Goal: Task Accomplishment & Management: Use online tool/utility

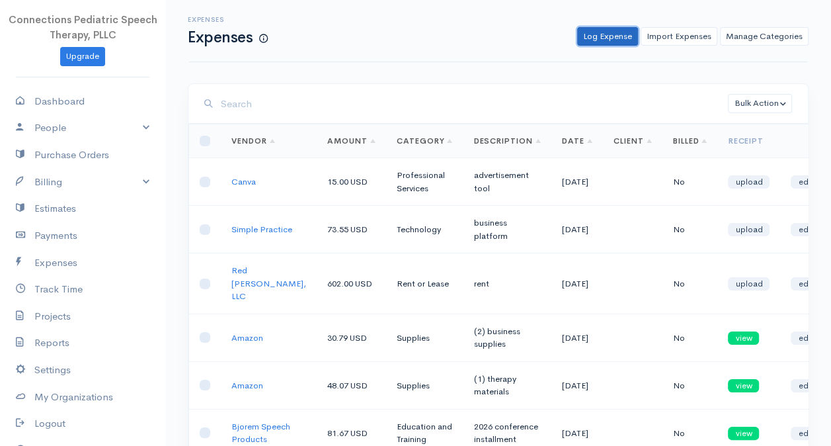
click at [603, 34] on link "Log Expense" at bounding box center [607, 36] width 61 height 19
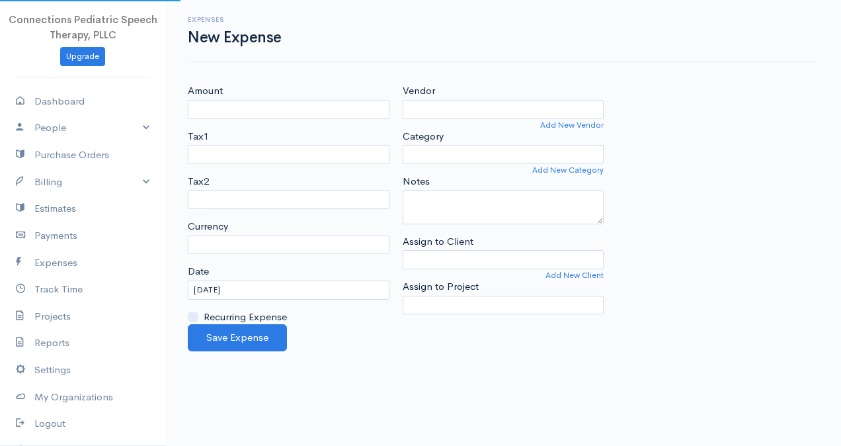
select select "USD"
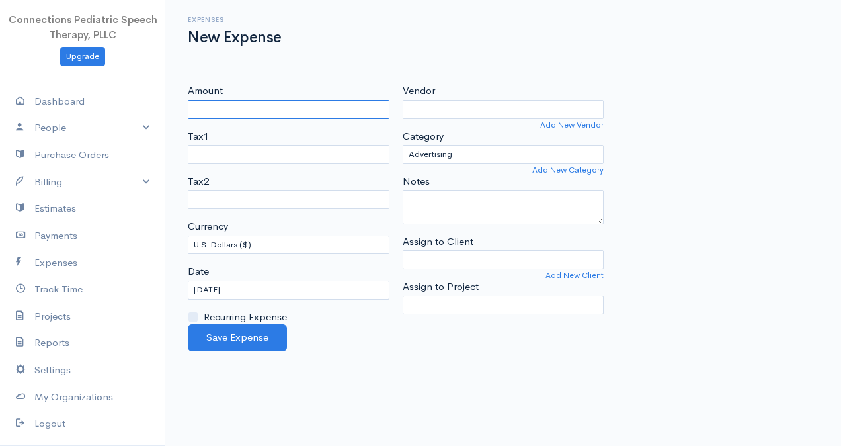
click at [235, 111] on input "Amount" at bounding box center [289, 109] width 202 height 19
type input "6.74"
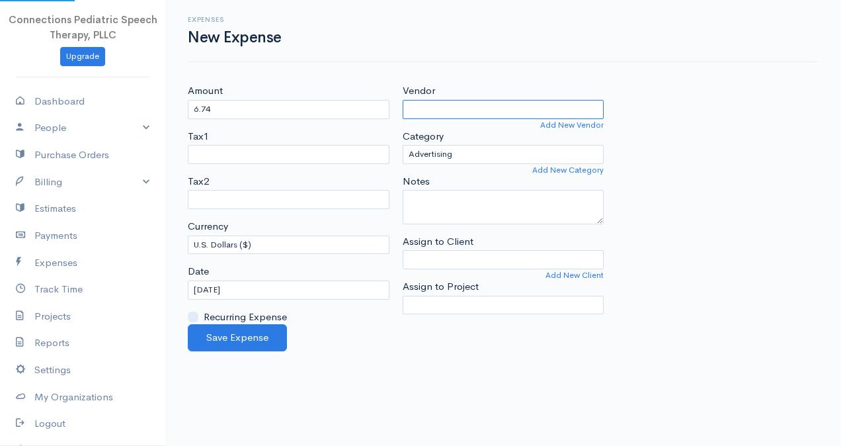
click at [465, 108] on input "Vendor" at bounding box center [504, 109] width 202 height 19
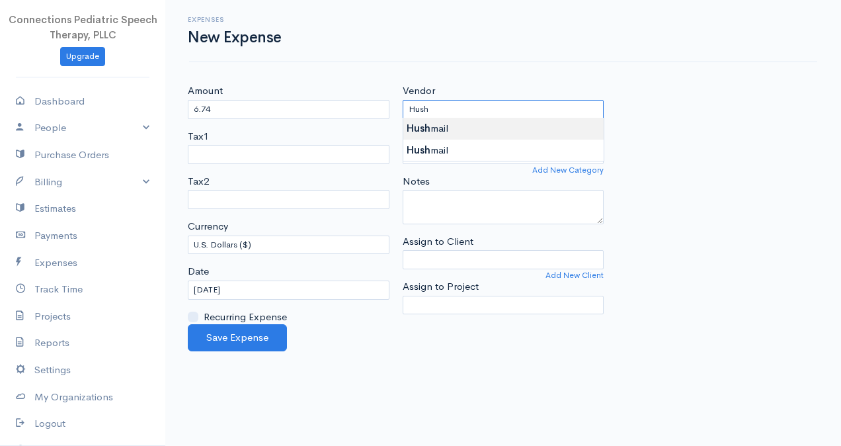
type input "Hushmail"
click at [468, 126] on body "Connections Pediatric Speech Therapy, PLLC Upgrade Dashboard People Clients Ven…" at bounding box center [420, 223] width 841 height 446
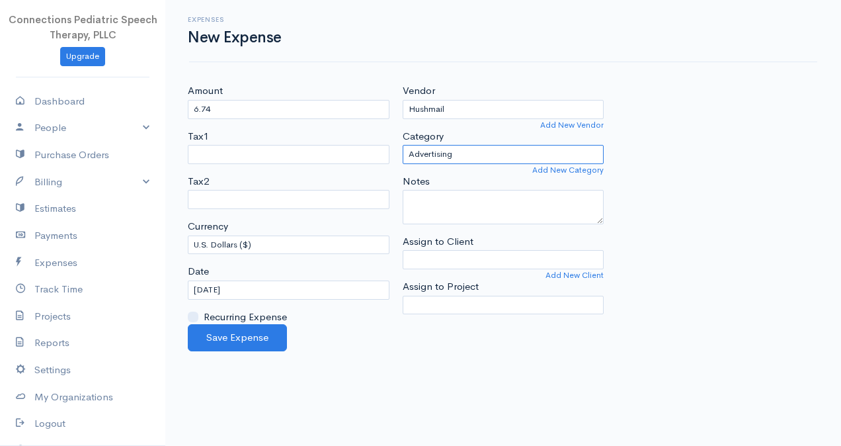
click at [471, 153] on select "Advertising Business Insurance Business Licenses and Permits Car & Truck Expens…" at bounding box center [504, 154] width 202 height 19
select select "Technology"
click at [403, 145] on select "Advertising Business Insurance Business Licenses and Permits Car & Truck Expens…" at bounding box center [504, 154] width 202 height 19
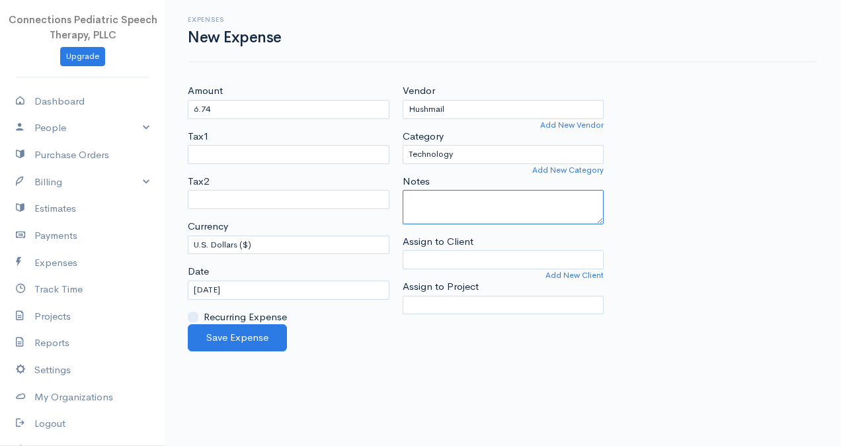
click at [452, 197] on textarea "Notes" at bounding box center [504, 207] width 202 height 34
type textarea "business email"
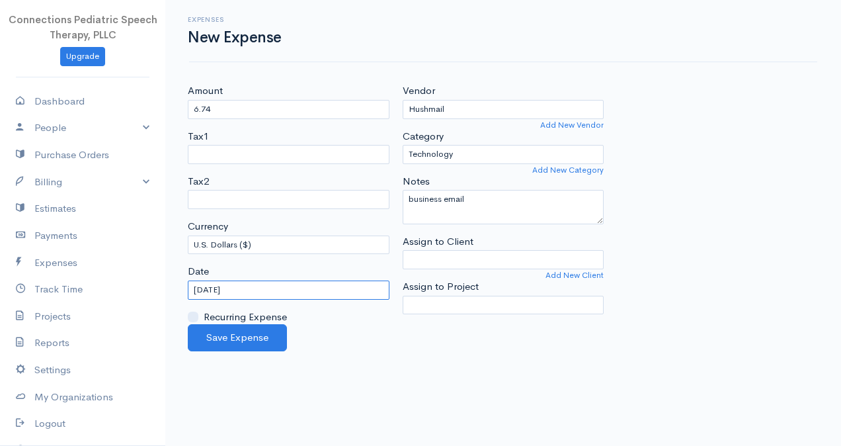
click at [234, 289] on input "08-21-2025" at bounding box center [289, 289] width 202 height 19
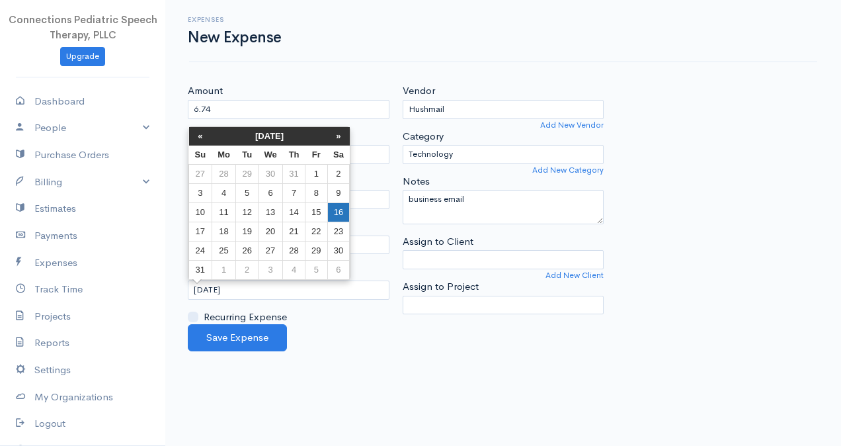
click at [330, 208] on td "16" at bounding box center [338, 211] width 22 height 19
type input "08-16-2025"
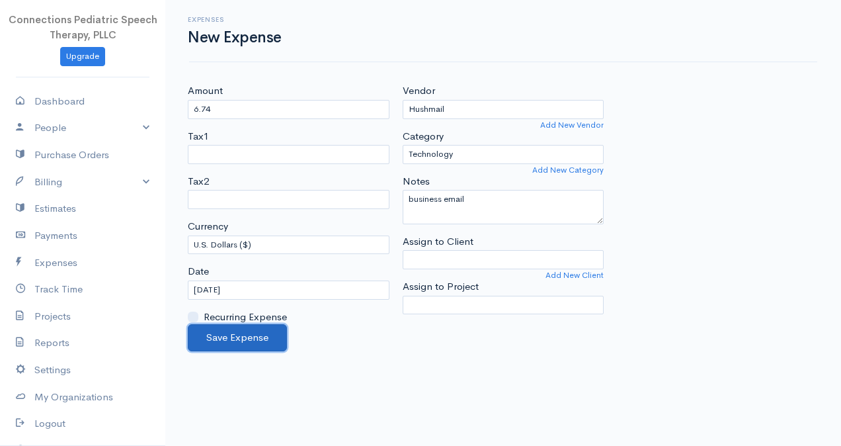
click at [233, 331] on button "Save Expense" at bounding box center [237, 337] width 99 height 27
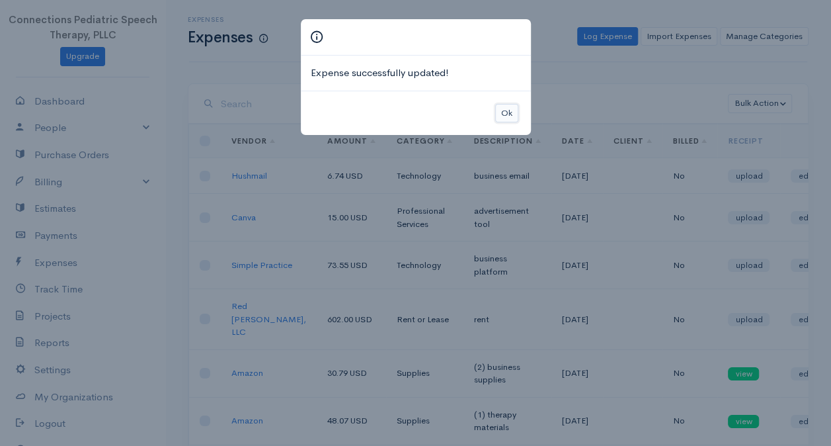
click at [500, 114] on button "Ok" at bounding box center [506, 113] width 23 height 19
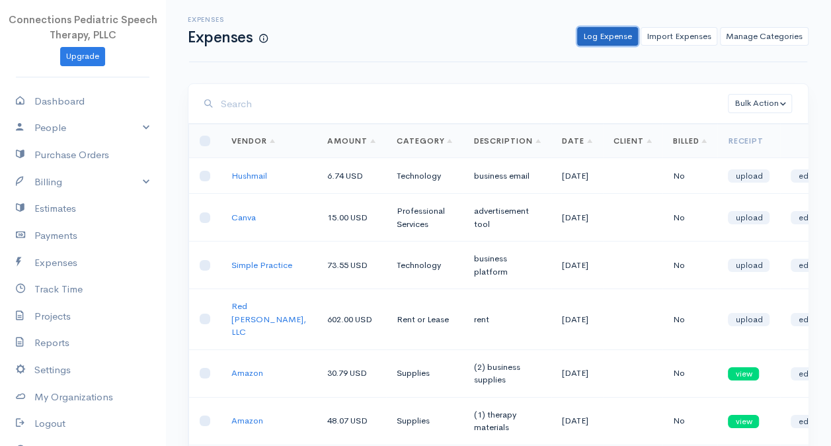
click at [602, 34] on link "Log Expense" at bounding box center [607, 36] width 61 height 19
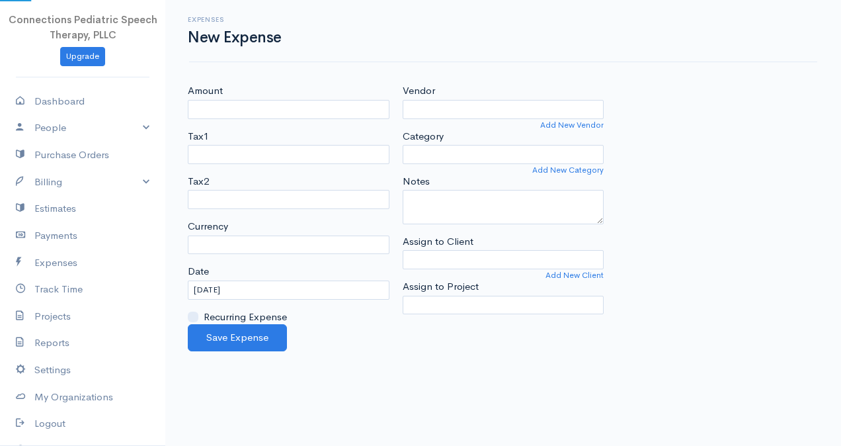
select select "USD"
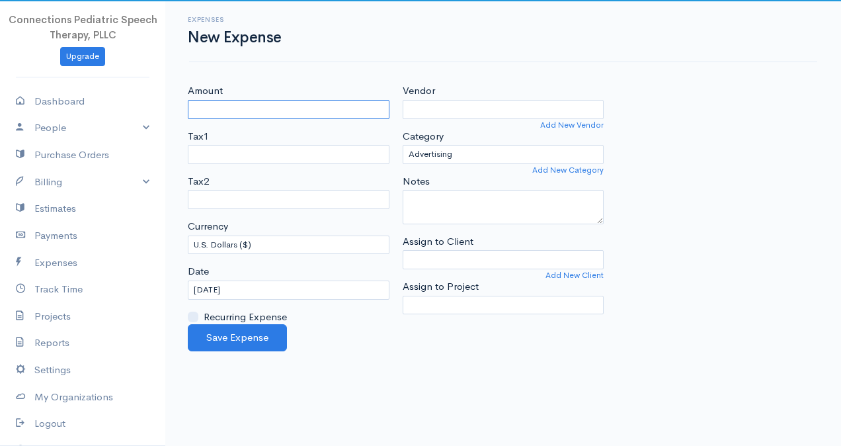
click at [329, 112] on input "Amount" at bounding box center [289, 109] width 202 height 19
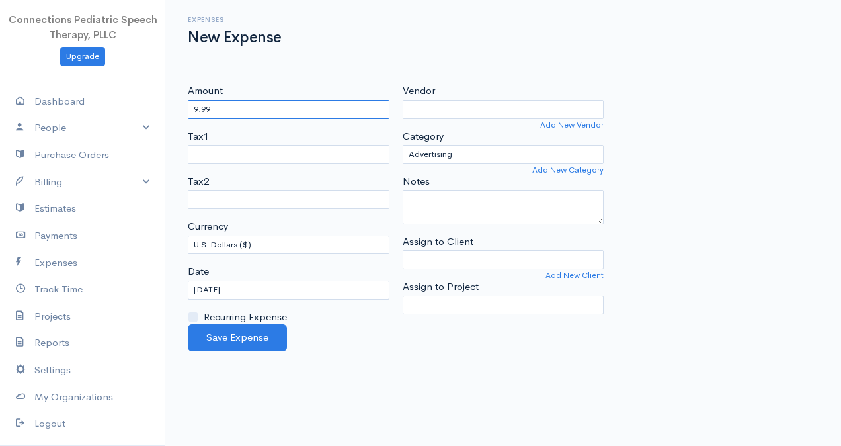
type input "9.99"
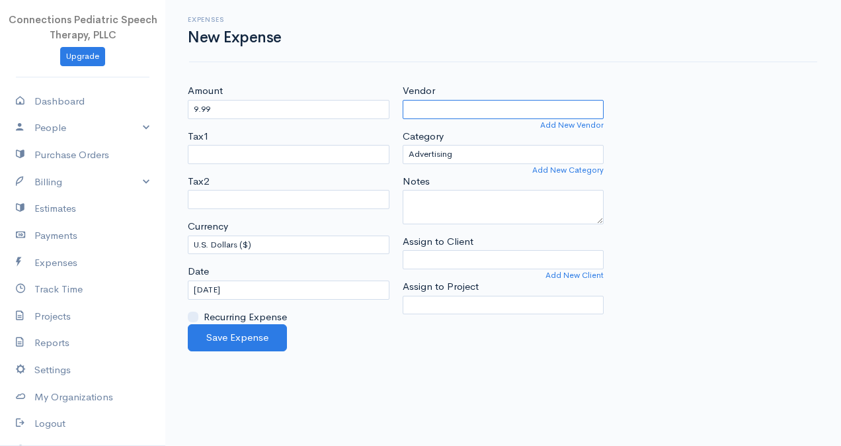
click at [436, 104] on input "Vendor" at bounding box center [504, 109] width 202 height 19
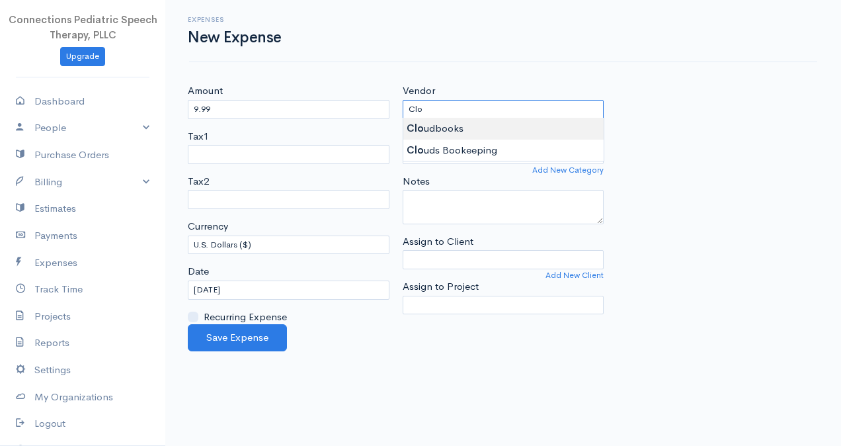
type input "Cloudbooks"
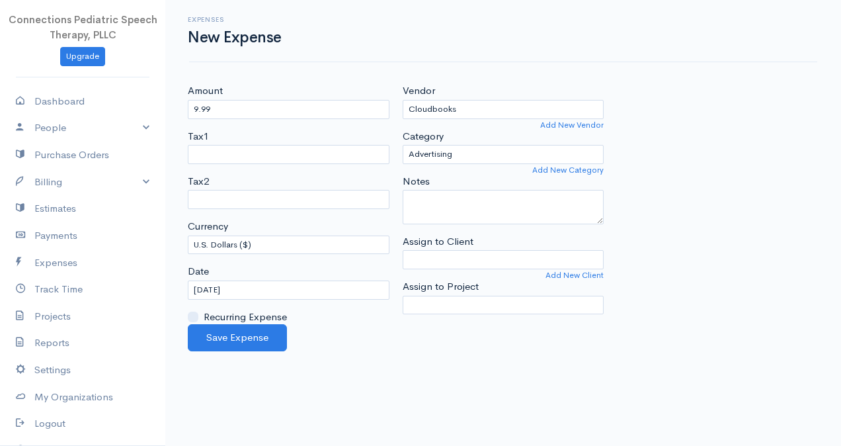
click at [469, 130] on body "Connections Pediatric Speech Therapy, PLLC Upgrade Dashboard People Clients Ven…" at bounding box center [420, 223] width 841 height 446
click at [475, 153] on select "Advertising Business Insurance Business Licenses and Permits Car & Truck Expens…" at bounding box center [504, 154] width 202 height 19
select select "Professional Services"
click at [403, 145] on select "Advertising Business Insurance Business Licenses and Permits Car & Truck Expens…" at bounding box center [504, 154] width 202 height 19
click at [459, 219] on textarea "Notes" at bounding box center [504, 207] width 202 height 34
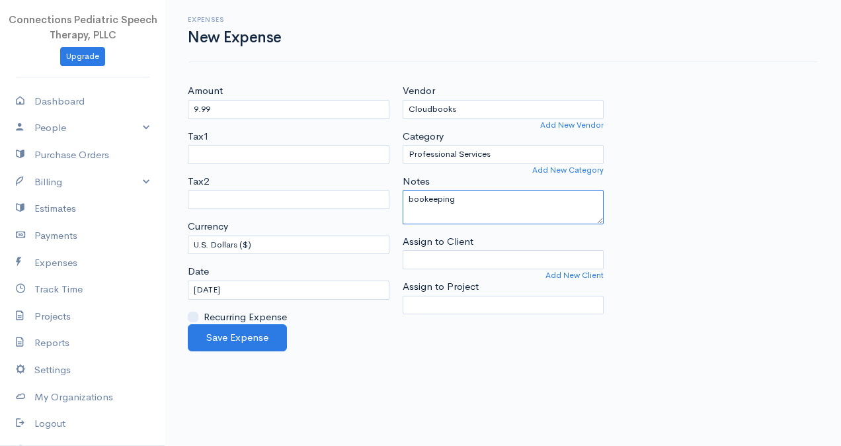
type textarea "bookeeping"
click at [226, 287] on input "08-21-2025" at bounding box center [289, 289] width 202 height 19
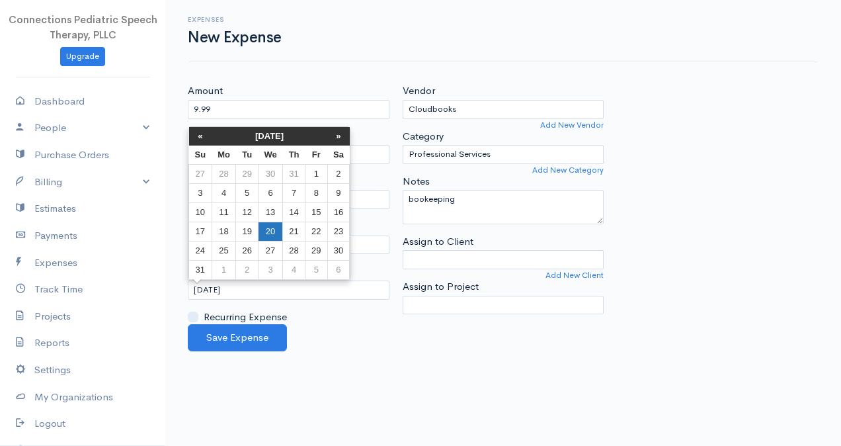
click at [266, 233] on td "20" at bounding box center [270, 230] width 24 height 19
type input "08-20-2025"
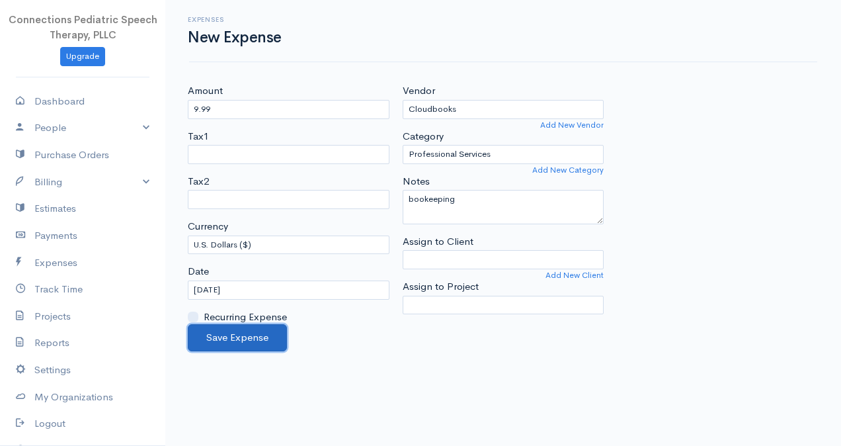
click at [251, 333] on button "Save Expense" at bounding box center [237, 337] width 99 height 27
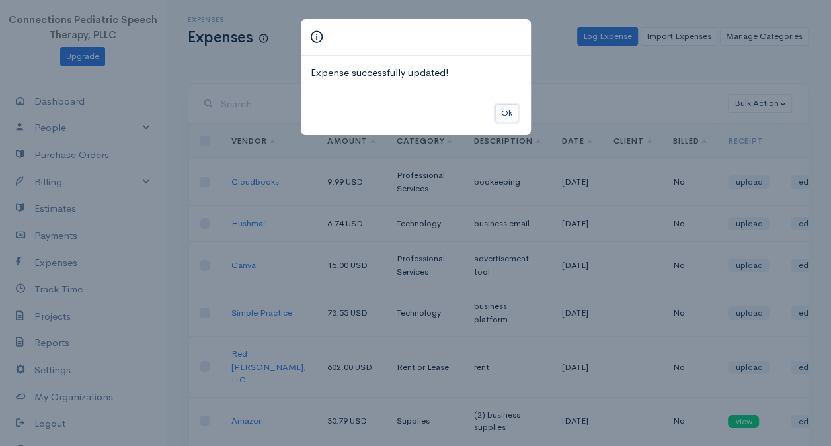
click at [510, 107] on button "Ok" at bounding box center [506, 113] width 23 height 19
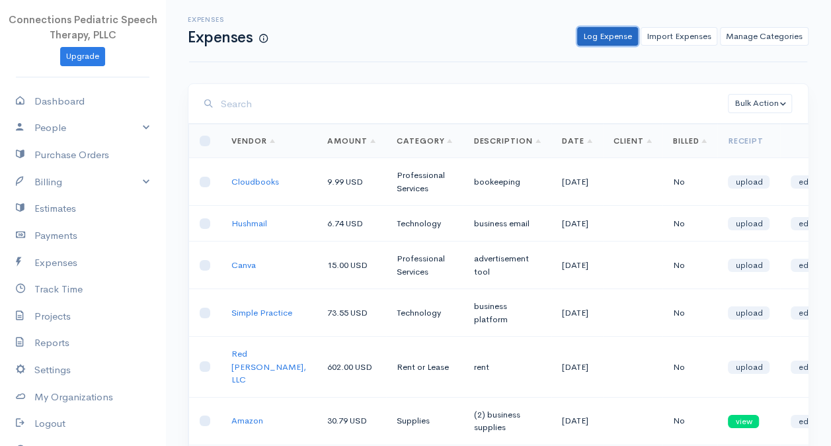
click at [610, 34] on link "Log Expense" at bounding box center [607, 36] width 61 height 19
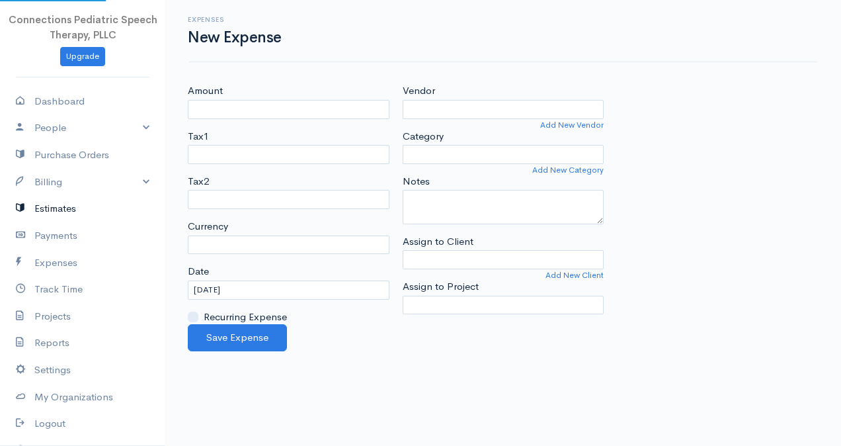
select select "USD"
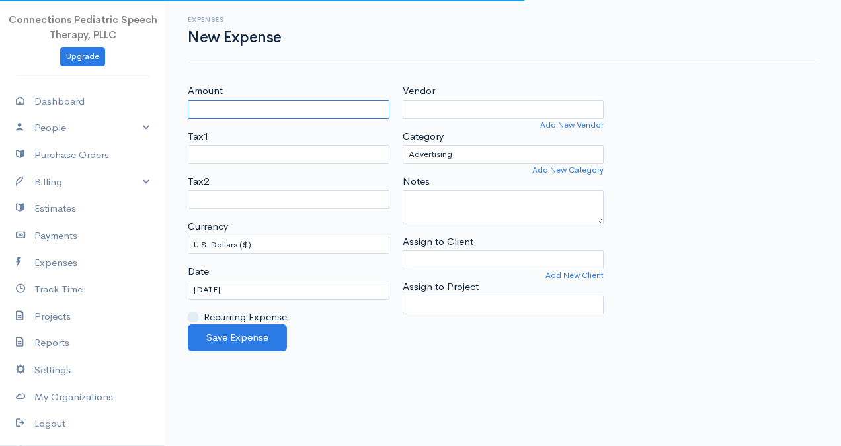
click at [258, 110] on input "Amount" at bounding box center [289, 109] width 202 height 19
type input "29.16"
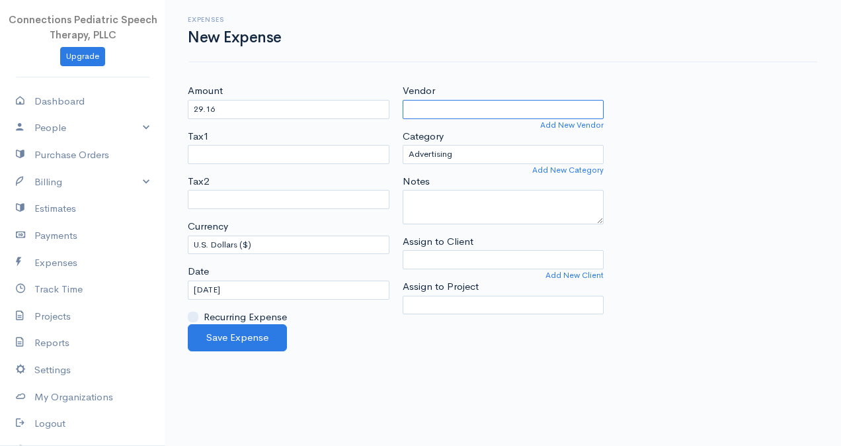
click at [521, 108] on input "Vendor" at bounding box center [504, 109] width 202 height 19
type input "Hiscox"
click at [514, 123] on body "Connections Pediatric Speech Therapy, PLLC Upgrade Dashboard People Clients Ven…" at bounding box center [420, 223] width 841 height 446
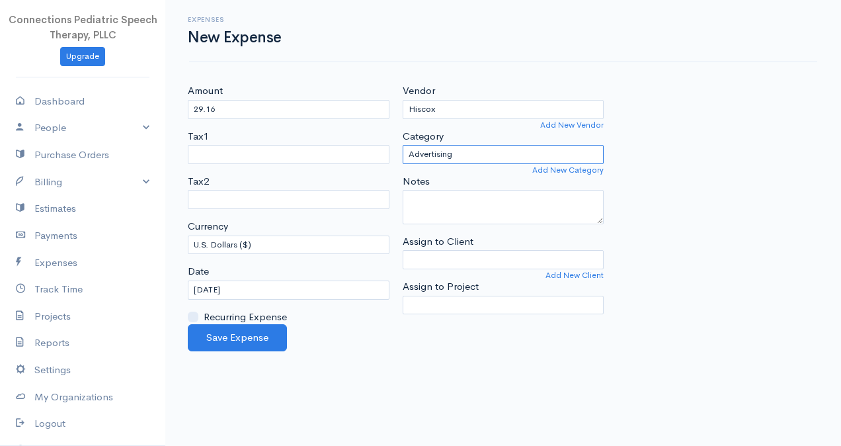
click at [500, 145] on select "Advertising Business Insurance Business Licenses and Permits Car & Truck Expens…" at bounding box center [504, 154] width 202 height 19
select select "Business Insurance"
click at [403, 145] on select "Advertising Business Insurance Business Licenses and Permits Car & Truck Expens…" at bounding box center [504, 154] width 202 height 19
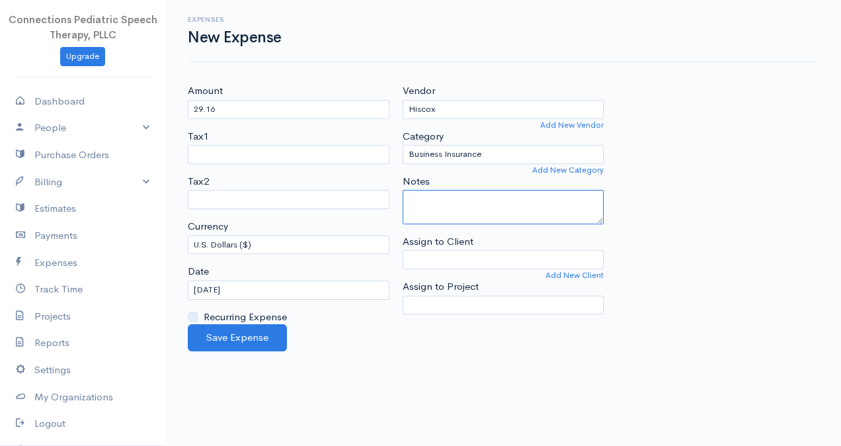
click at [442, 217] on textarea "Notes" at bounding box center [504, 207] width 202 height 34
type textarea "insurance"
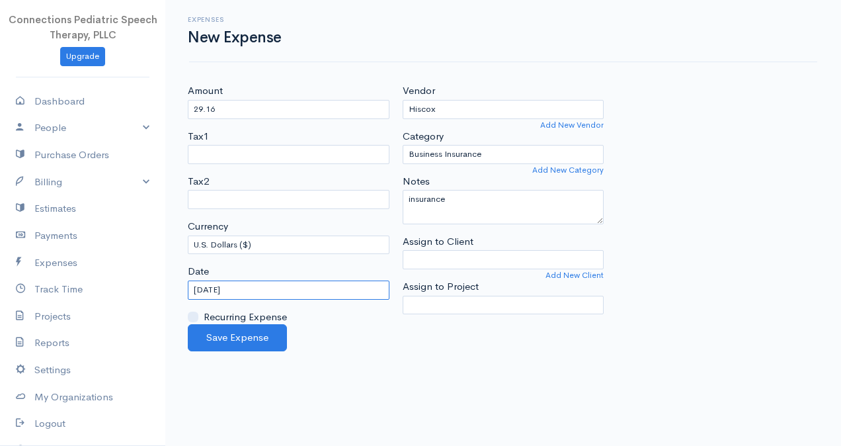
click at [246, 286] on input "08-21-2025" at bounding box center [289, 289] width 202 height 19
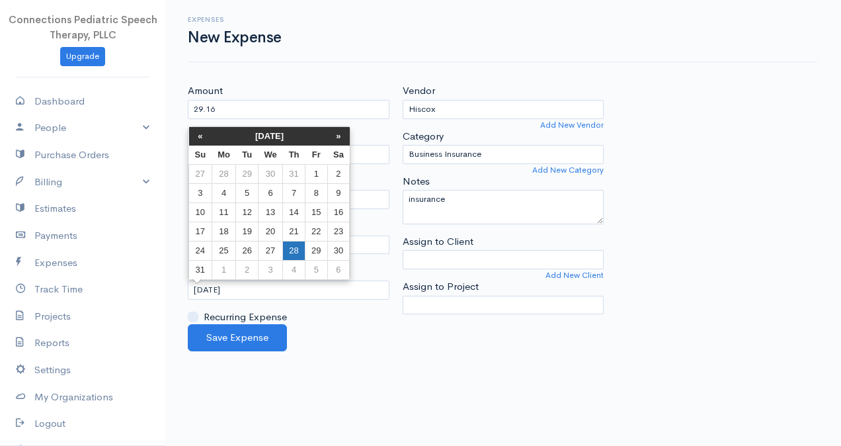
click at [289, 253] on td "28" at bounding box center [294, 250] width 22 height 19
type input "08-28-2025"
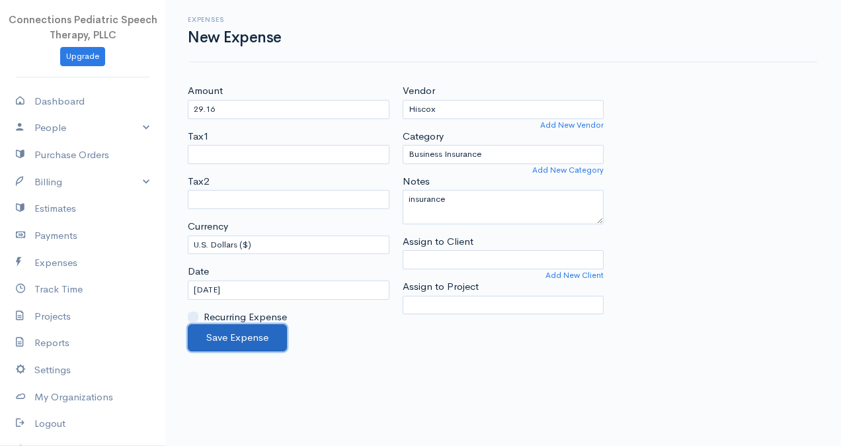
click at [264, 333] on button "Save Expense" at bounding box center [237, 337] width 99 height 27
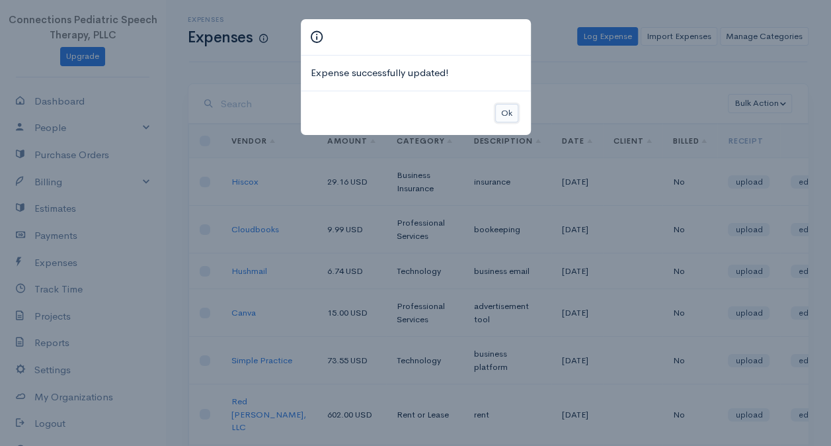
click at [500, 116] on button "Ok" at bounding box center [506, 113] width 23 height 19
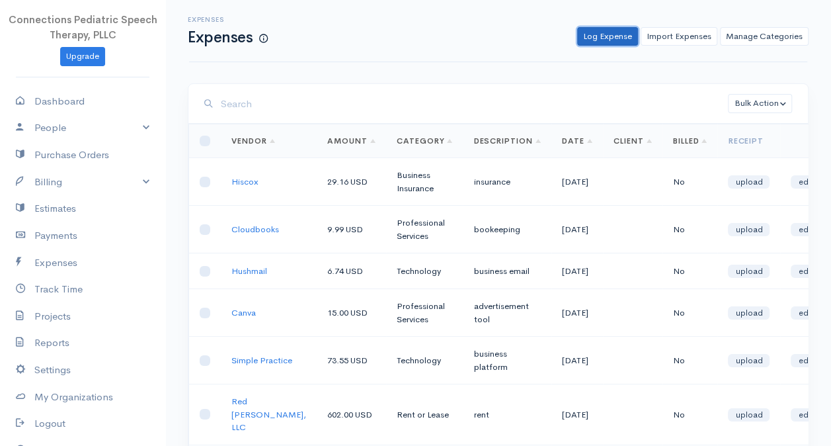
click at [615, 42] on link "Log Expense" at bounding box center [607, 36] width 61 height 19
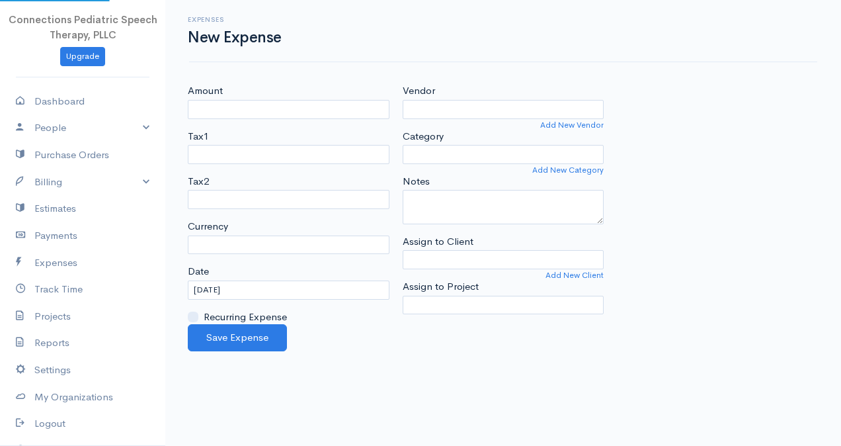
select select "USD"
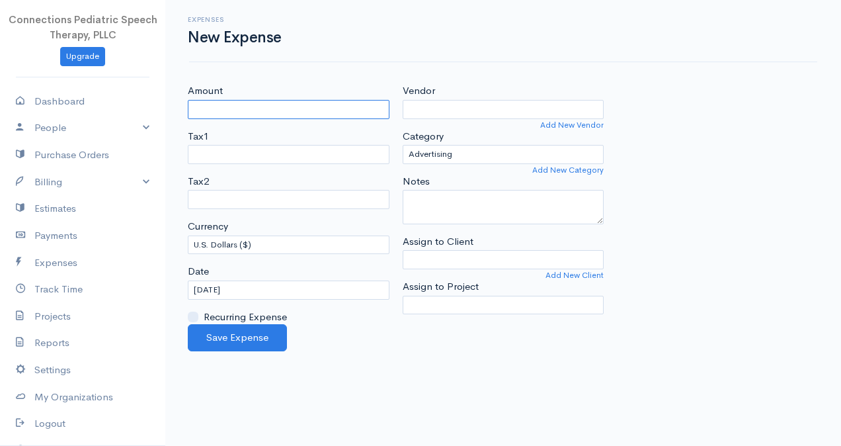
click at [362, 110] on input "Amount" at bounding box center [289, 109] width 202 height 19
type input "45.57"
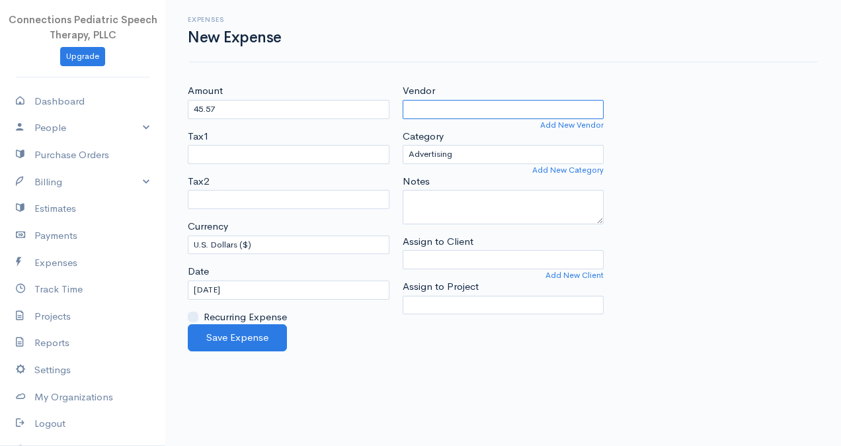
click at [421, 107] on input "Vendor" at bounding box center [504, 109] width 202 height 19
type input "AT&T"
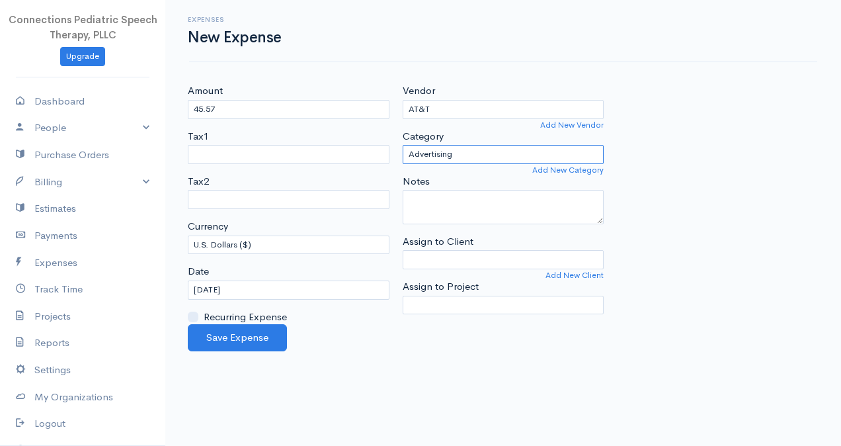
click at [445, 153] on select "Advertising Business Insurance Business Licenses and Permits Car & Truck Expens…" at bounding box center [504, 154] width 202 height 19
select select "Technology"
click at [403, 145] on select "Advertising Business Insurance Business Licenses and Permits Car & Truck Expens…" at bounding box center [504, 154] width 202 height 19
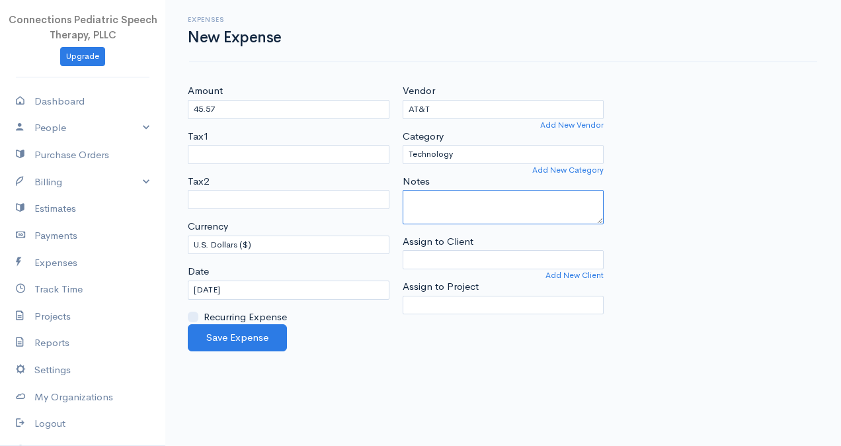
click at [466, 202] on textarea "Notes" at bounding box center [504, 207] width 202 height 34
type textarea "business phone"
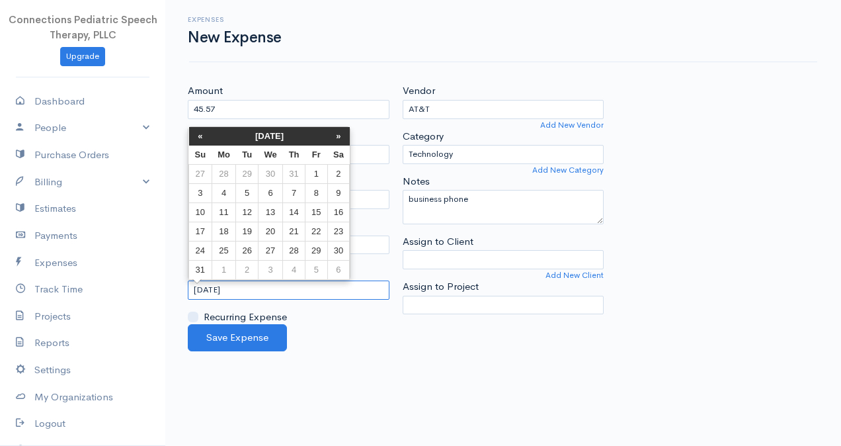
click at [243, 291] on input "08-21-2025" at bounding box center [289, 289] width 202 height 19
drag, startPoint x: 206, startPoint y: 235, endPoint x: 219, endPoint y: 278, distance: 44.8
click at [206, 235] on td "17" at bounding box center [200, 230] width 23 height 19
type input "08-17-2025"
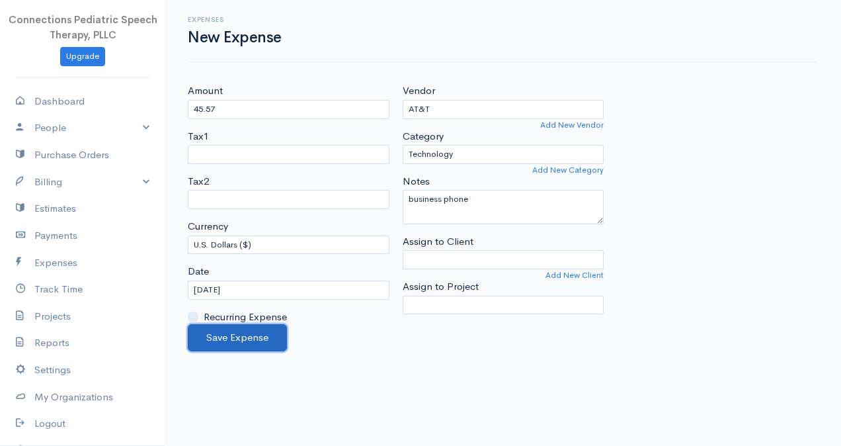
click at [231, 334] on button "Save Expense" at bounding box center [237, 337] width 99 height 27
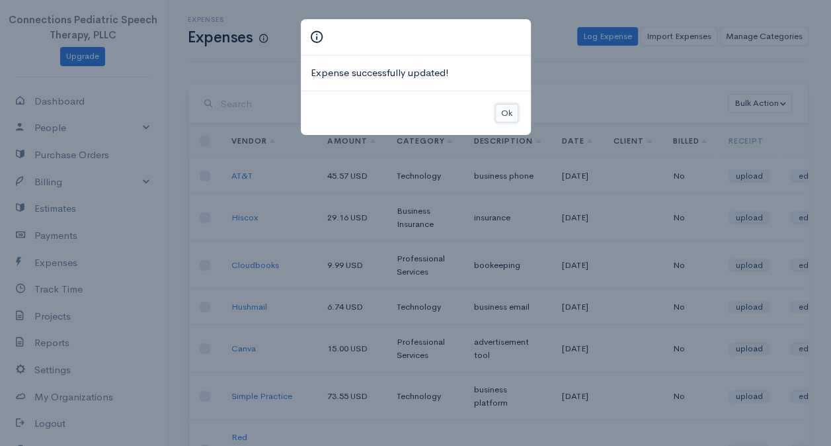
drag, startPoint x: 502, startPoint y: 110, endPoint x: 521, endPoint y: 94, distance: 25.3
click at [502, 111] on button "Ok" at bounding box center [506, 113] width 23 height 19
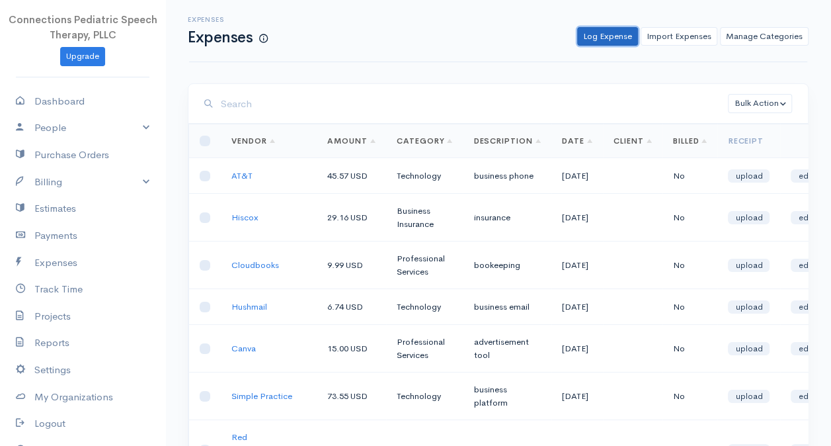
click at [635, 33] on link "Log Expense" at bounding box center [607, 36] width 61 height 19
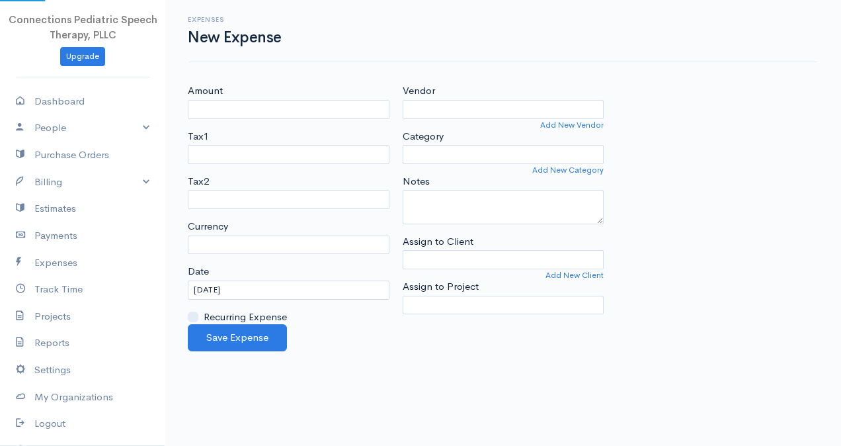
select select "USD"
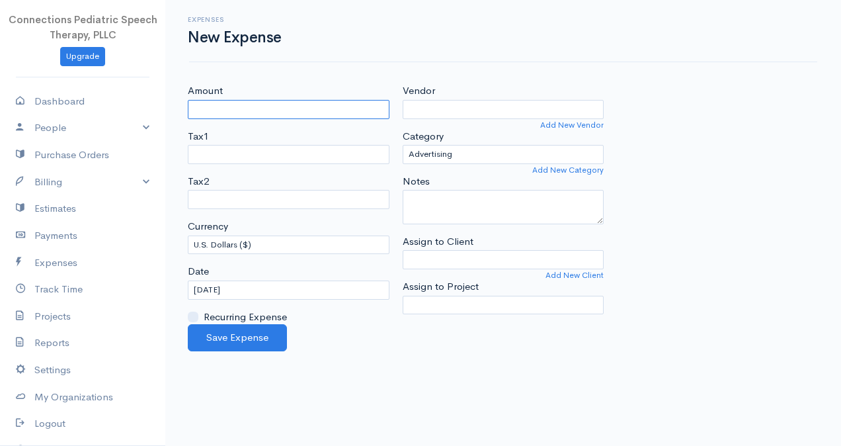
click at [330, 110] on input "Amount" at bounding box center [289, 109] width 202 height 19
type input "14.99"
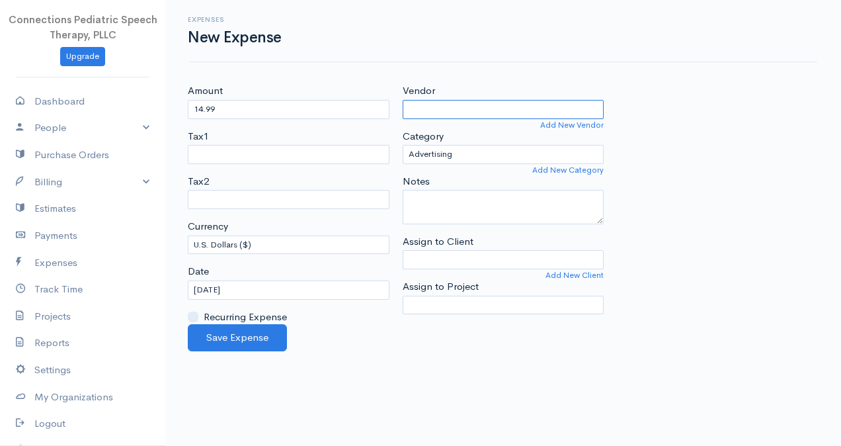
click at [423, 106] on input "Vendor" at bounding box center [504, 109] width 202 height 19
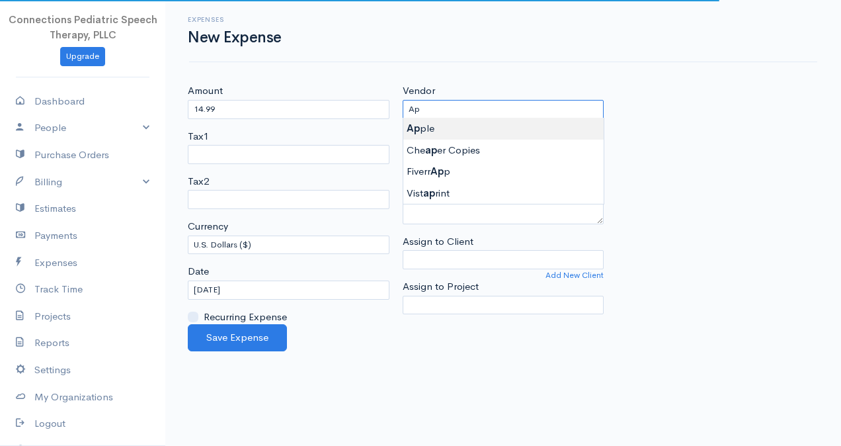
type input "Apple"
click at [442, 130] on body "Connections Pediatric Speech Therapy, PLLC Upgrade Dashboard People Clients Ven…" at bounding box center [420, 223] width 841 height 446
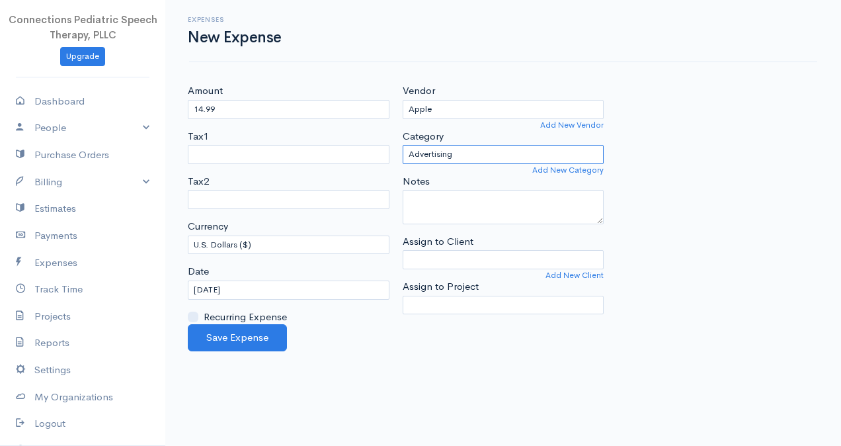
click at [446, 158] on select "Advertising Business Insurance Business Licenses and Permits Car & Truck Expens…" at bounding box center [504, 154] width 202 height 19
select select "Supplies"
click at [403, 145] on select "Advertising Business Insurance Business Licenses and Permits Car & Truck Expens…" at bounding box center [504, 154] width 202 height 19
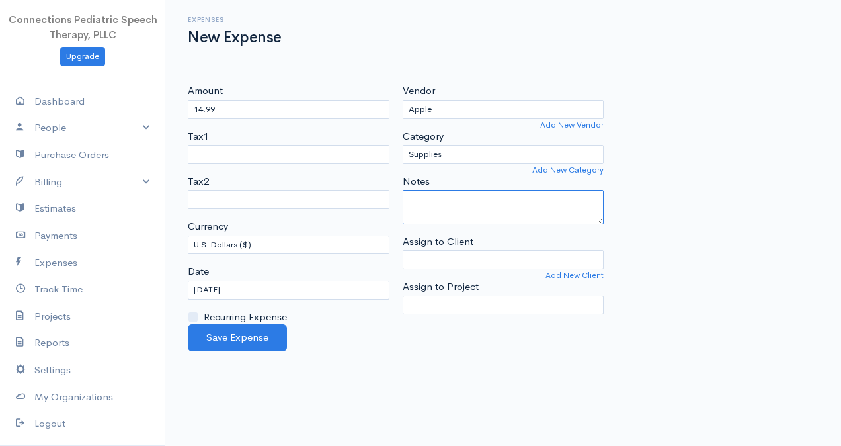
click at [443, 204] on textarea "Notes" at bounding box center [504, 207] width 202 height 34
click at [410, 195] on textarea "app" at bounding box center [504, 207] width 202 height 34
type textarea "therapy app"
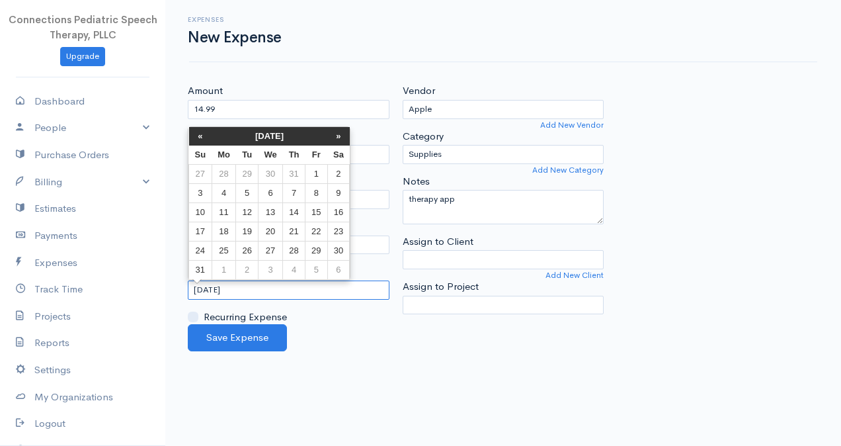
click at [221, 295] on input "08-21-2025" at bounding box center [289, 289] width 202 height 19
drag, startPoint x: 279, startPoint y: 184, endPoint x: 287, endPoint y: 254, distance: 70.5
click at [279, 184] on td "6" at bounding box center [270, 192] width 24 height 19
type input "08-06-2025"
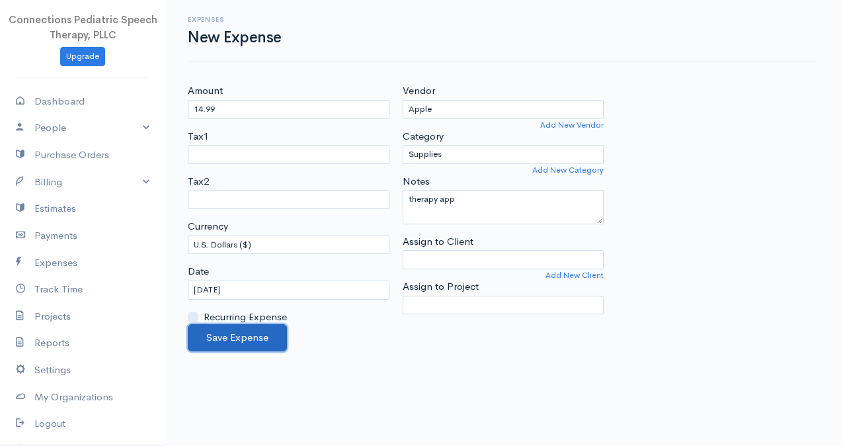
click at [241, 338] on button "Save Expense" at bounding box center [237, 337] width 99 height 27
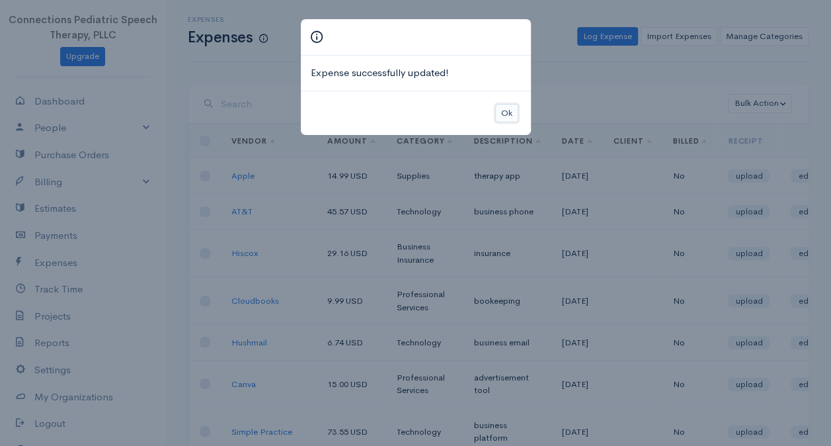
click at [504, 108] on button "Ok" at bounding box center [506, 113] width 23 height 19
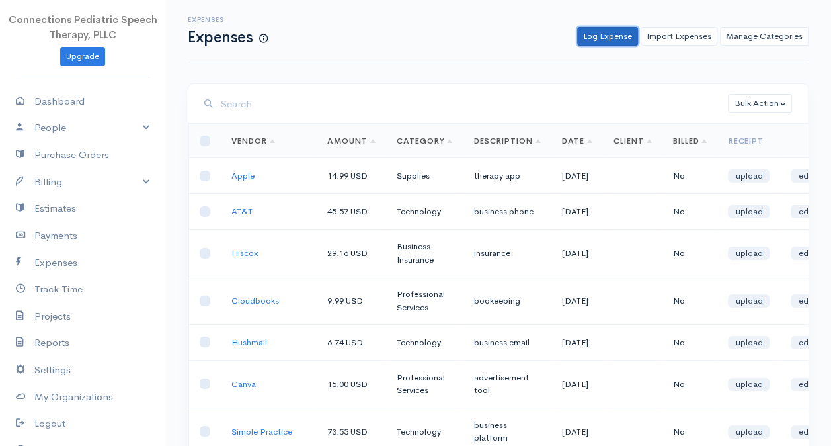
drag, startPoint x: 610, startPoint y: 36, endPoint x: 596, endPoint y: 44, distance: 15.8
click at [610, 36] on link "Log Expense" at bounding box center [607, 36] width 61 height 19
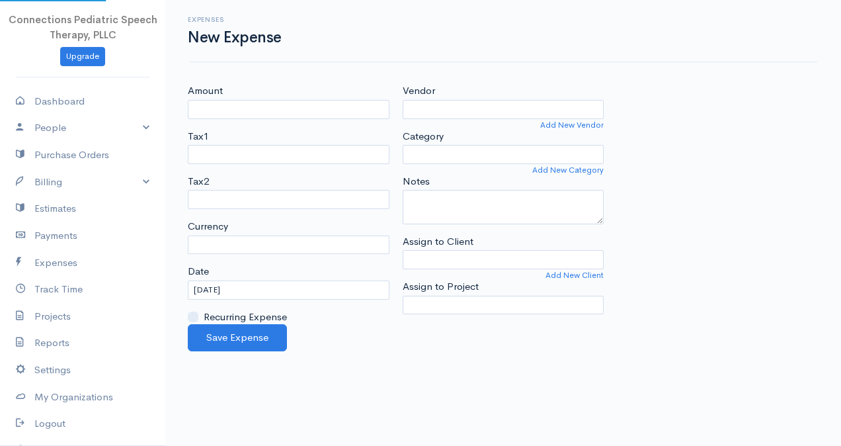
select select "USD"
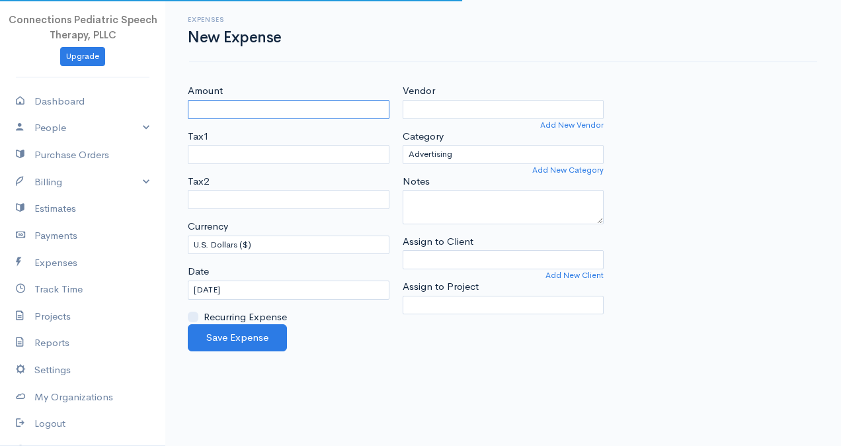
click at [242, 112] on input "Amount" at bounding box center [289, 109] width 202 height 19
type input "81.67"
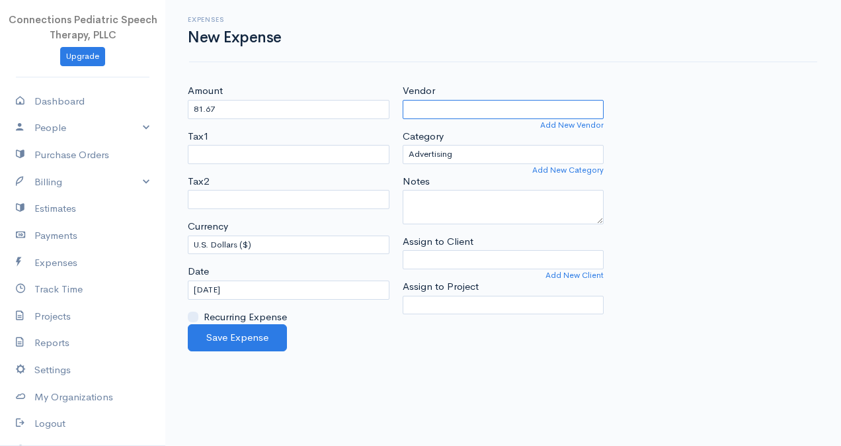
click at [418, 106] on input "Vendor" at bounding box center [504, 109] width 202 height 19
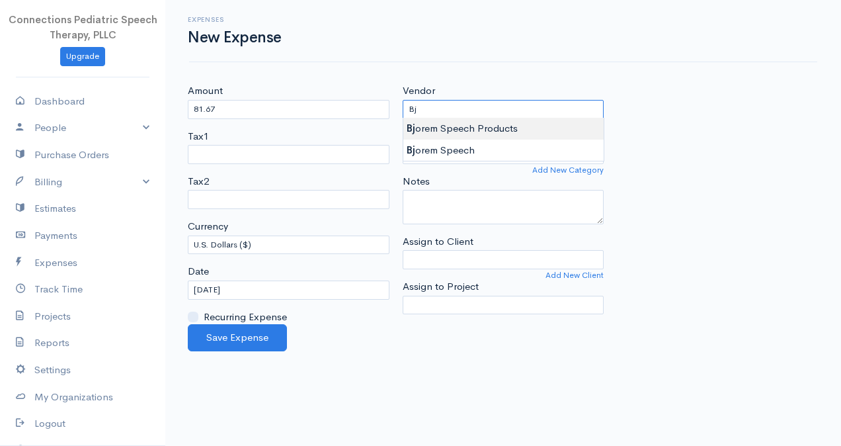
type input "Bjorem Speech Products"
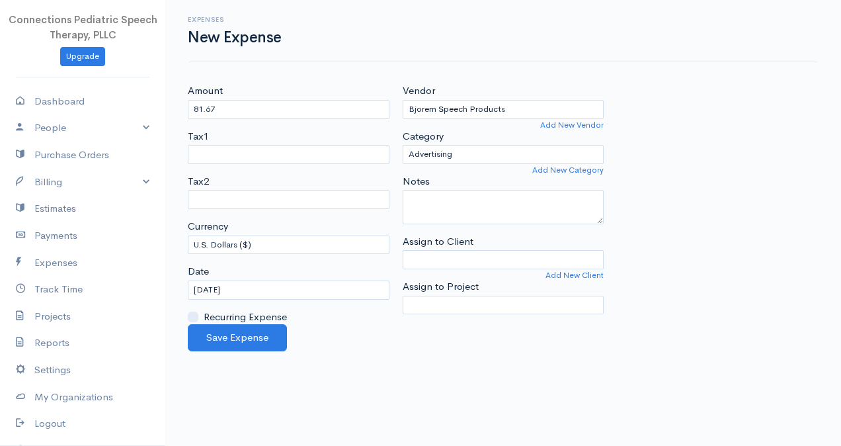
click at [435, 124] on body "Connections Pediatric Speech Therapy, PLLC Upgrade Dashboard People Clients Ven…" at bounding box center [420, 223] width 841 height 446
click at [454, 155] on select "Advertising Business Insurance Business Licenses and Permits Car & Truck Expens…" at bounding box center [504, 154] width 202 height 19
select select "Education and Training"
click at [403, 145] on select "Advertising Business Insurance Business Licenses and Permits Car & Truck Expens…" at bounding box center [504, 154] width 202 height 19
click at [469, 210] on textarea "Notes" at bounding box center [504, 207] width 202 height 34
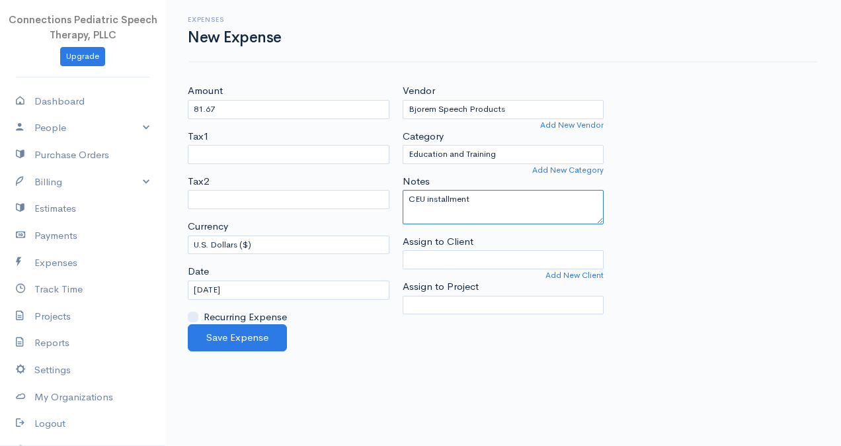
type textarea "CEU installment"
click at [233, 294] on input "08-21-2025" at bounding box center [289, 289] width 202 height 19
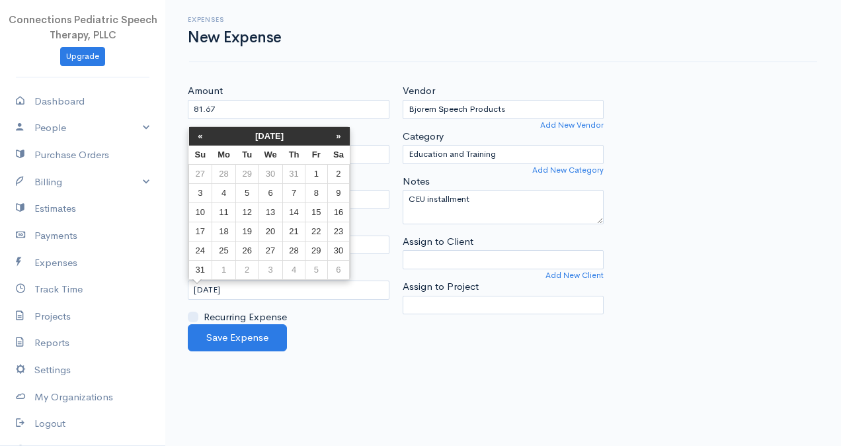
drag, startPoint x: 192, startPoint y: 232, endPoint x: 202, endPoint y: 251, distance: 21.3
click at [193, 233] on td "17" at bounding box center [200, 230] width 23 height 19
type input "08-17-2025"
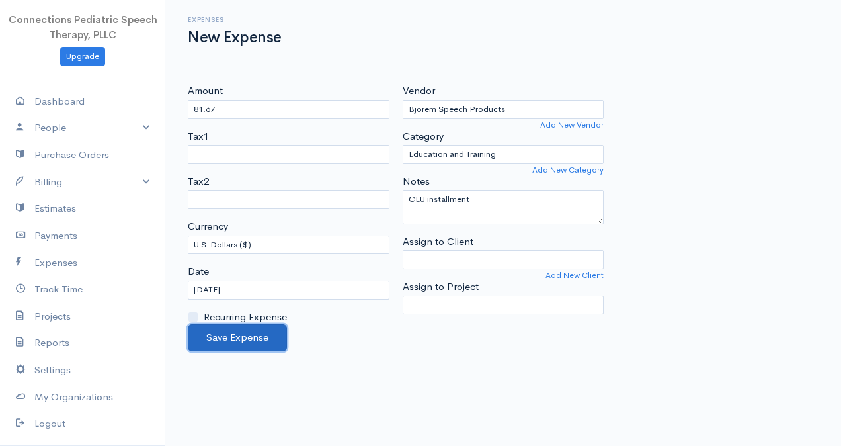
click at [237, 326] on button "Save Expense" at bounding box center [237, 337] width 99 height 27
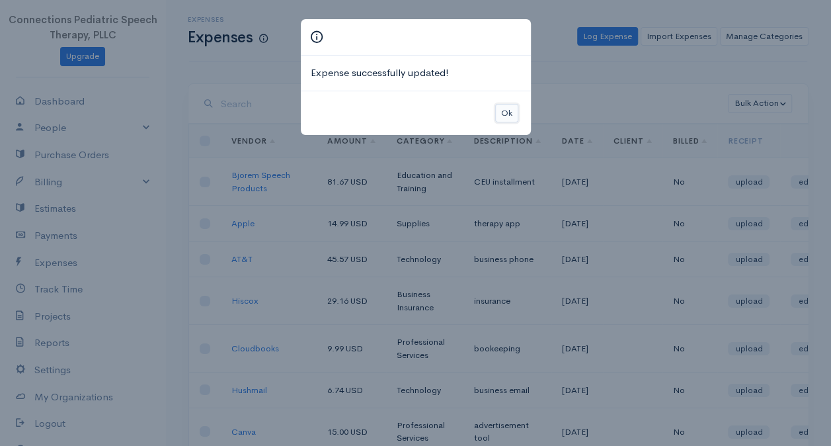
click at [505, 112] on button "Ok" at bounding box center [506, 113] width 23 height 19
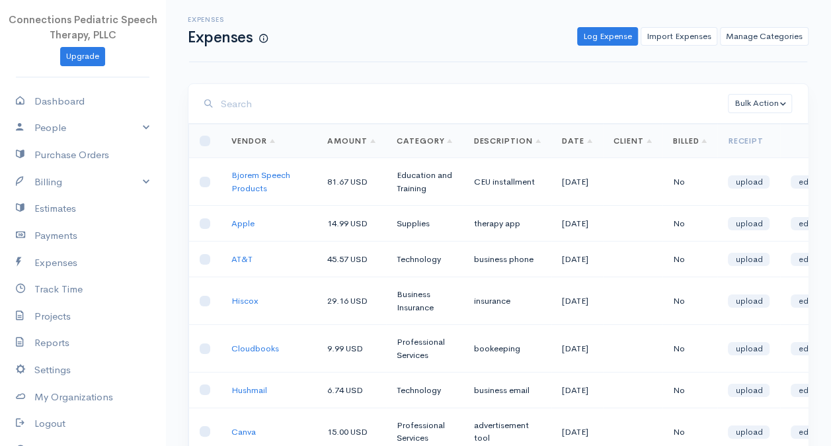
drag, startPoint x: 623, startPoint y: 24, endPoint x: 619, endPoint y: 37, distance: 13.8
click at [623, 24] on div "Expenses Expenses Log Expense Import Expenses Manage Categories Action New Expe…" at bounding box center [498, 31] width 634 height 30
click at [619, 37] on link "Log Expense" at bounding box center [607, 36] width 61 height 19
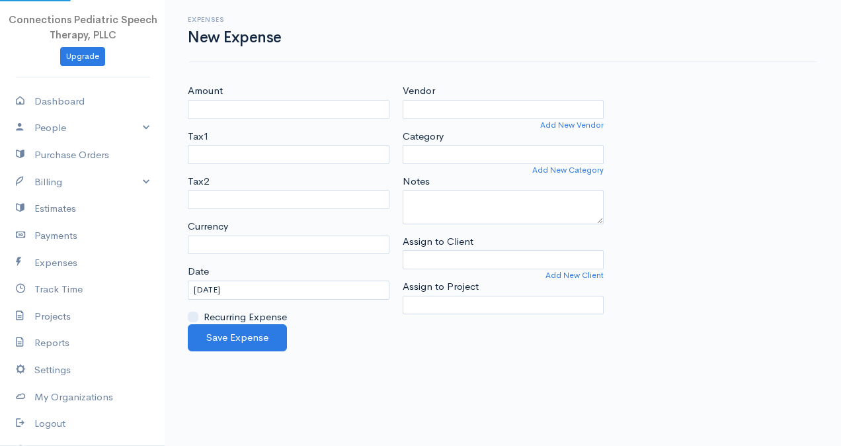
select select "USD"
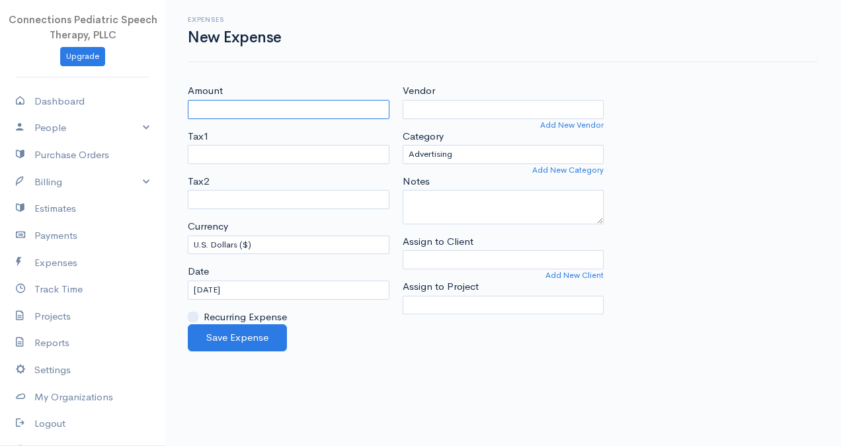
click at [230, 107] on input "Amount" at bounding box center [289, 109] width 202 height 19
type input "1.54"
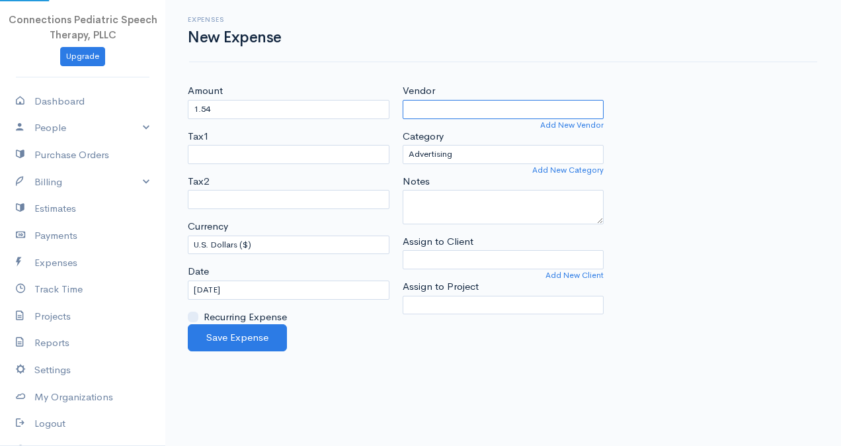
click at [436, 110] on input "Vendor" at bounding box center [504, 109] width 202 height 19
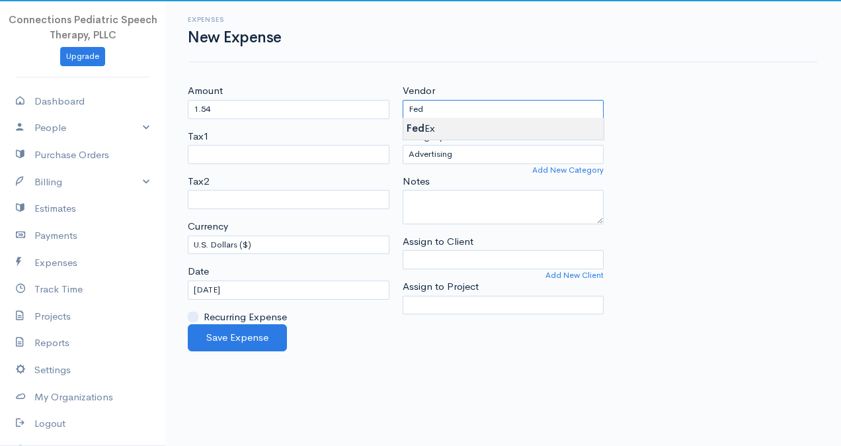
type input "Fed Ex"
click at [446, 132] on body "Connections Pediatric Speech Therapy, PLLC Upgrade Dashboard People Clients Ven…" at bounding box center [420, 223] width 841 height 446
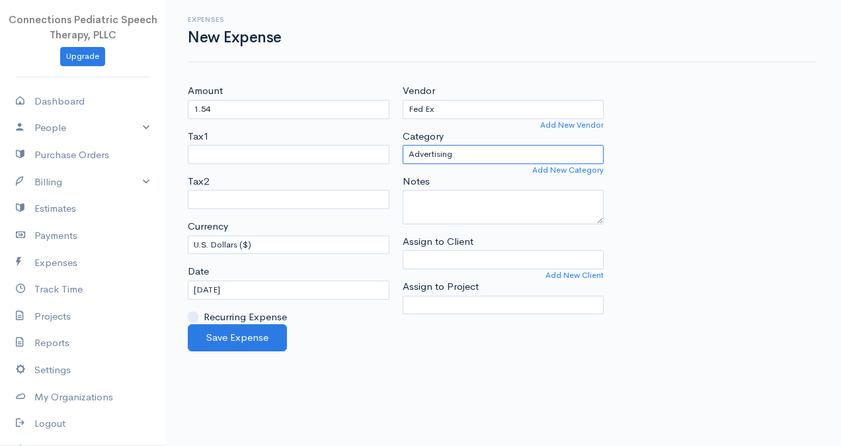
drag, startPoint x: 457, startPoint y: 152, endPoint x: 459, endPoint y: 159, distance: 7.4
click at [457, 152] on select "Advertising Business Insurance Business Licenses and Permits Car & Truck Expens…" at bounding box center [504, 154] width 202 height 19
select select "Supplies"
click at [403, 145] on select "Advertising Business Insurance Business Licenses and Permits Car & Truck Expens…" at bounding box center [504, 154] width 202 height 19
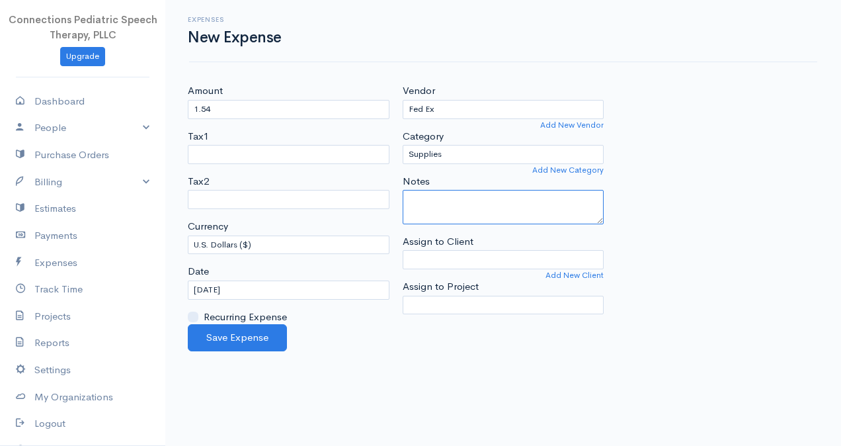
click at [450, 219] on textarea "Notes" at bounding box center [504, 207] width 202 height 34
type textarea "c"
type textarea "flyers"
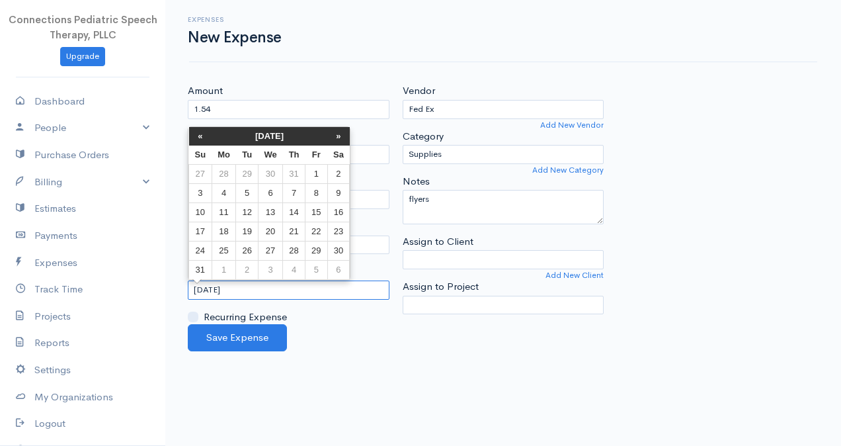
click at [198, 284] on input "08-21-2025" at bounding box center [289, 289] width 202 height 19
click at [246, 231] on td "19" at bounding box center [247, 230] width 22 height 19
type input "[DATE]"
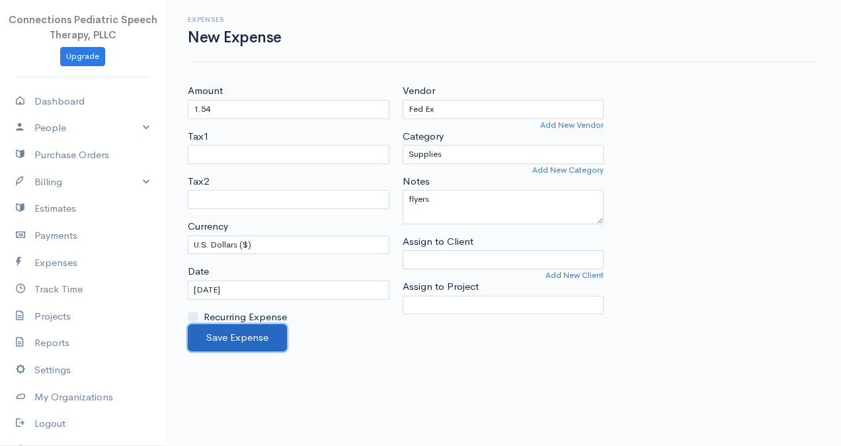
drag, startPoint x: 261, startPoint y: 329, endPoint x: 253, endPoint y: 325, distance: 8.6
click at [256, 327] on button "Save Expense" at bounding box center [237, 337] width 99 height 27
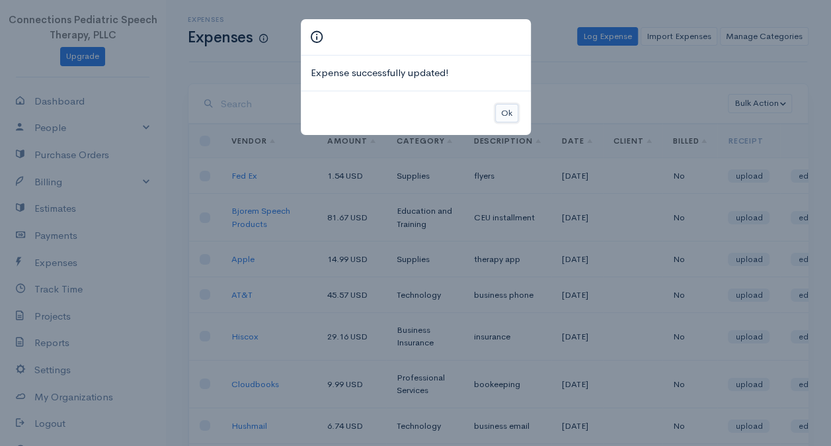
drag, startPoint x: 514, startPoint y: 112, endPoint x: 589, endPoint y: 68, distance: 86.5
click at [514, 112] on button "Ok" at bounding box center [506, 113] width 23 height 19
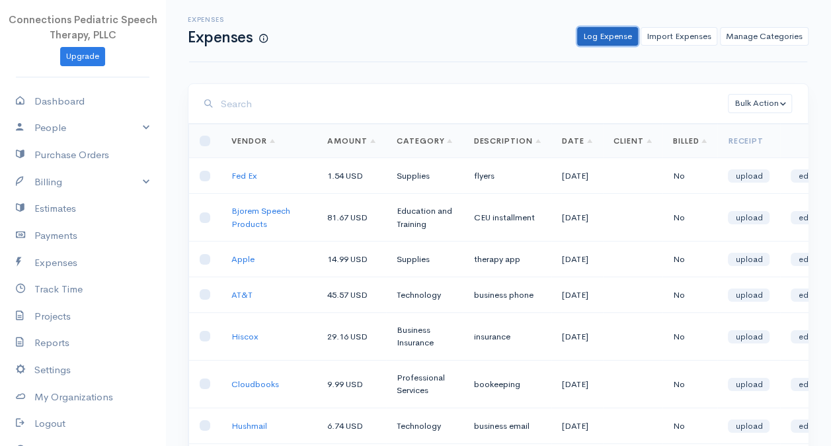
click at [595, 38] on link "Log Expense" at bounding box center [607, 36] width 61 height 19
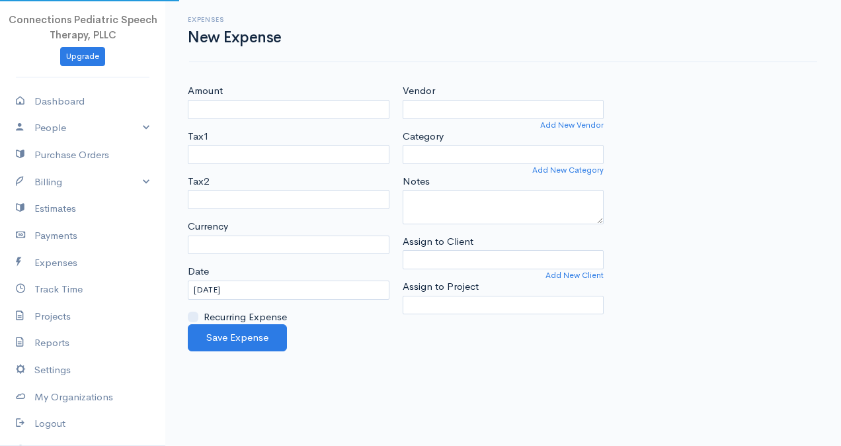
select select "USD"
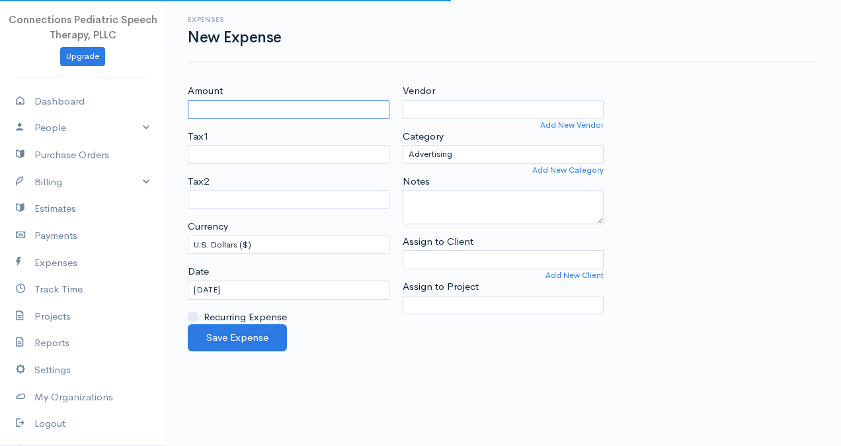
click at [319, 111] on input "Amount" at bounding box center [289, 109] width 202 height 19
type input "23.91"
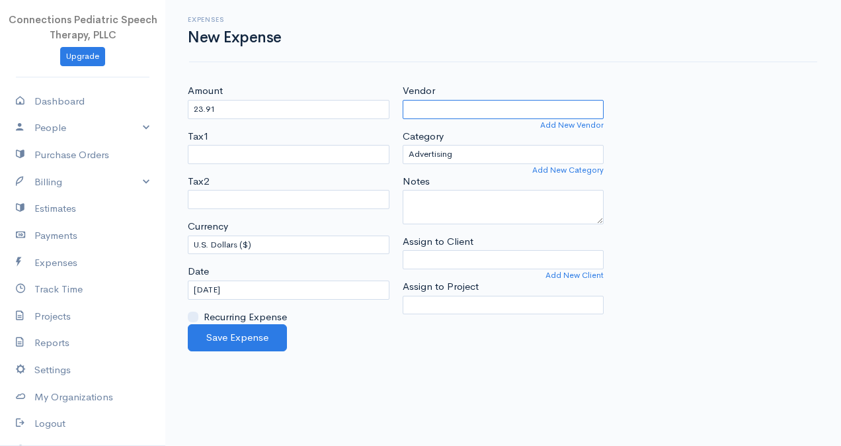
click at [424, 104] on input "Vendor" at bounding box center [504, 109] width 202 height 19
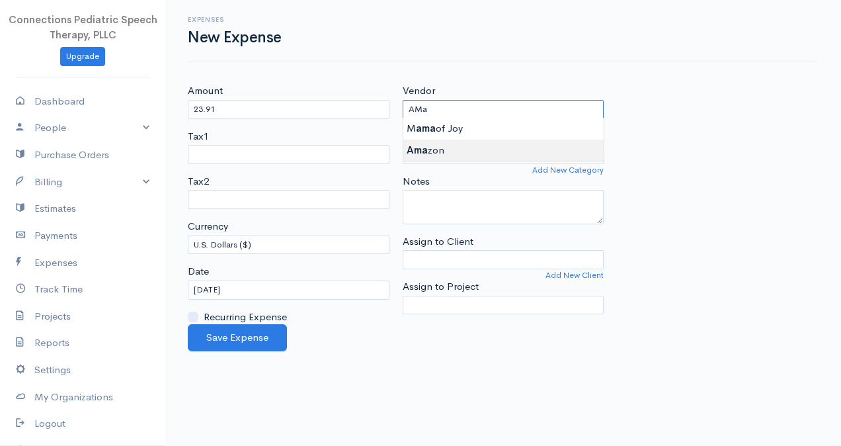
type input "Amazon"
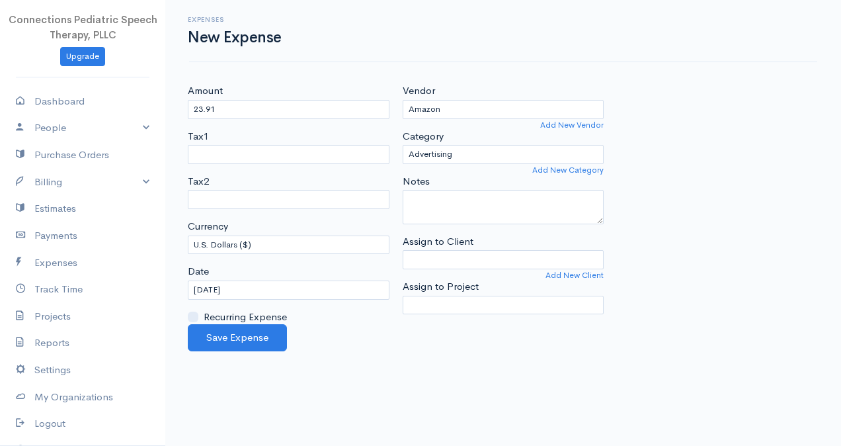
drag, startPoint x: 453, startPoint y: 149, endPoint x: 444, endPoint y: 192, distance: 44.0
click at [453, 149] on body "Connections Pediatric Speech Therapy, PLLC Upgrade Dashboard People Clients Ven…" at bounding box center [420, 223] width 841 height 446
click at [446, 194] on textarea "Notes" at bounding box center [504, 207] width 202 height 34
click at [461, 157] on select "Advertising Business Insurance Business Licenses and Permits Car & Truck Expens…" at bounding box center [504, 154] width 202 height 19
select select "Supplies"
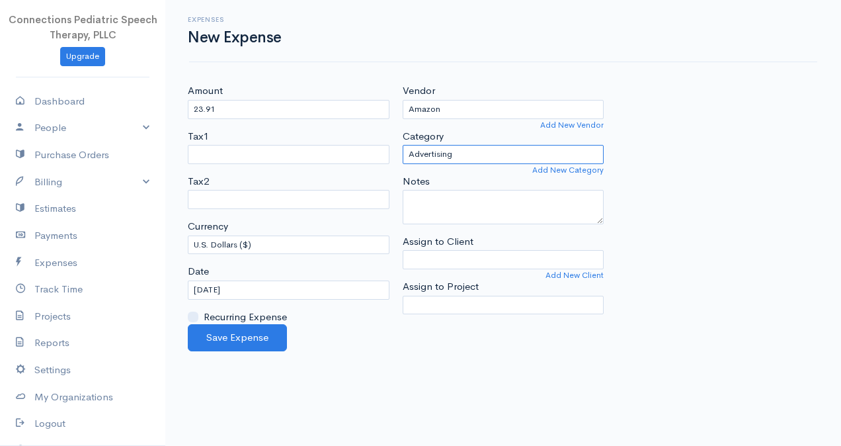
click at [403, 145] on select "Advertising Business Insurance Business Licenses and Permits Car & Truck Expens…" at bounding box center [504, 154] width 202 height 19
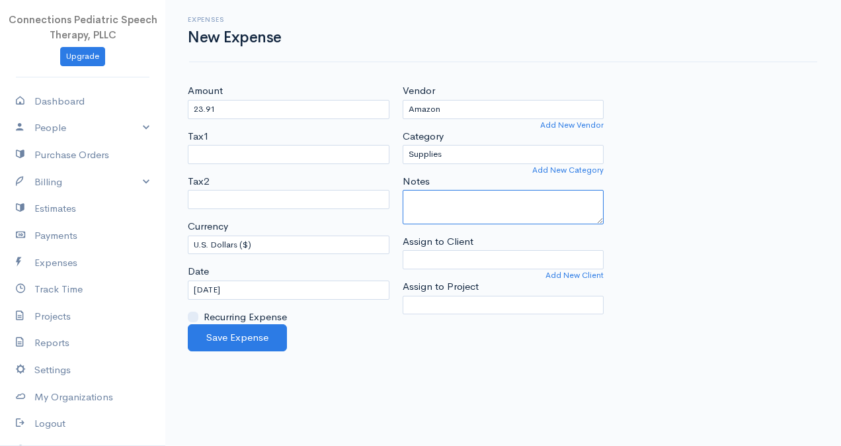
click at [426, 208] on textarea "Notes" at bounding box center [504, 207] width 202 height 34
type textarea "(1) office basket"
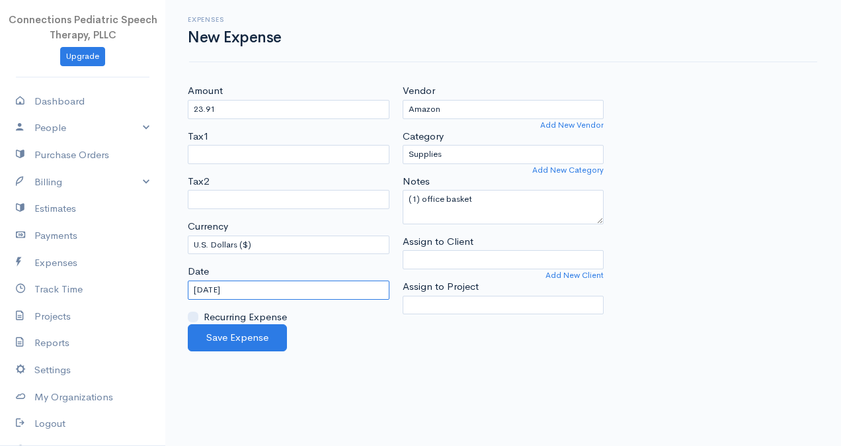
click at [192, 286] on input "08-21-2025" at bounding box center [289, 289] width 202 height 19
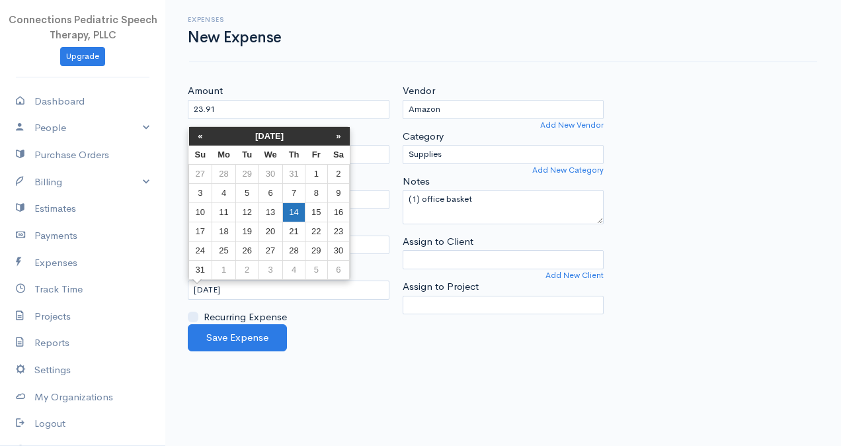
click at [297, 207] on td "14" at bounding box center [294, 211] width 22 height 19
type input "08-14-2025"
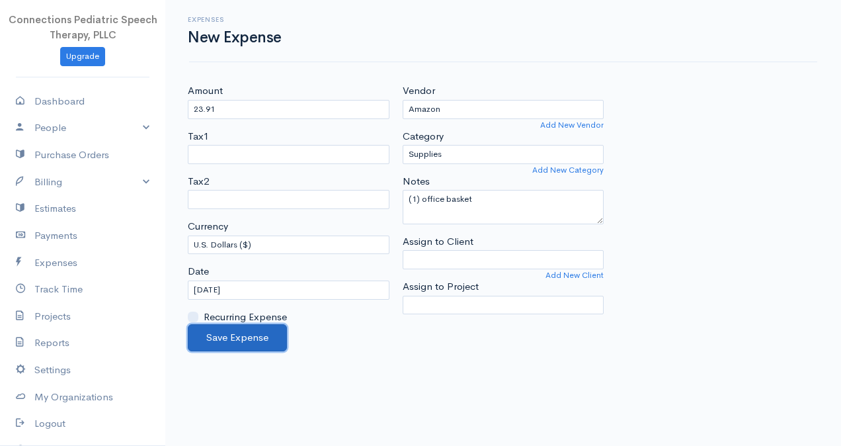
click at [262, 341] on button "Save Expense" at bounding box center [237, 337] width 99 height 27
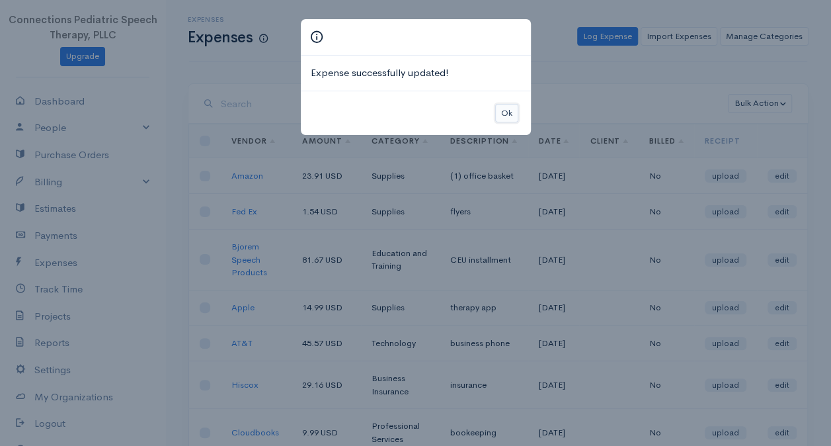
drag, startPoint x: 510, startPoint y: 111, endPoint x: 586, endPoint y: 56, distance: 93.6
click at [512, 111] on button "Ok" at bounding box center [506, 113] width 23 height 19
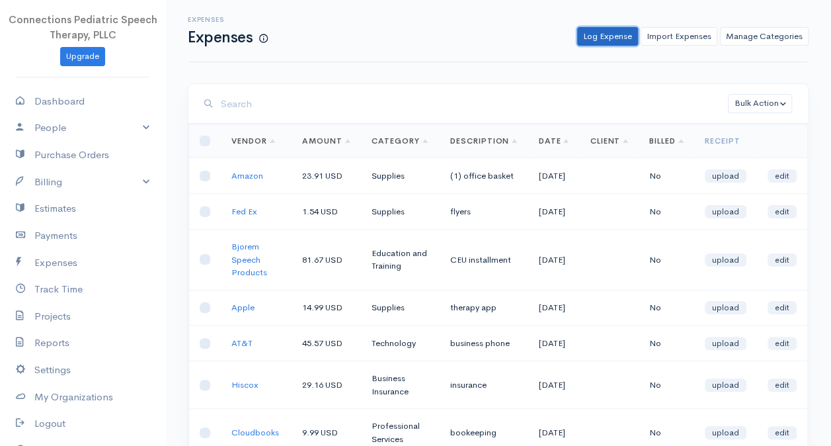
click at [594, 36] on link "Log Expense" at bounding box center [607, 36] width 61 height 19
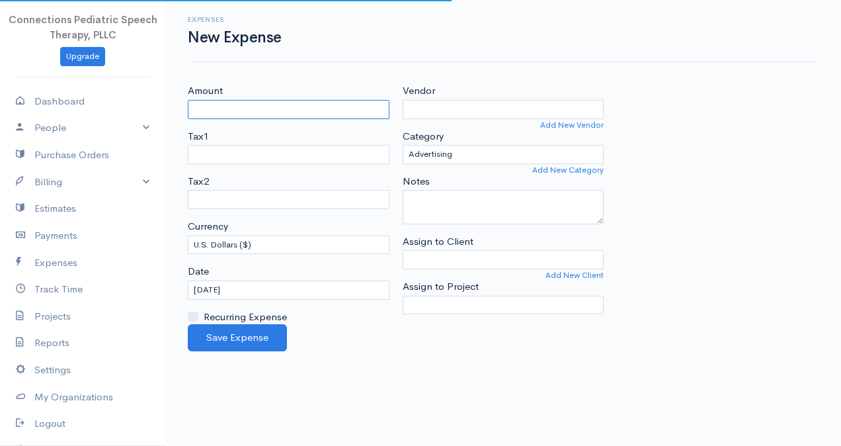
click at [335, 112] on input "Amount" at bounding box center [289, 109] width 202 height 19
type input "21.64"
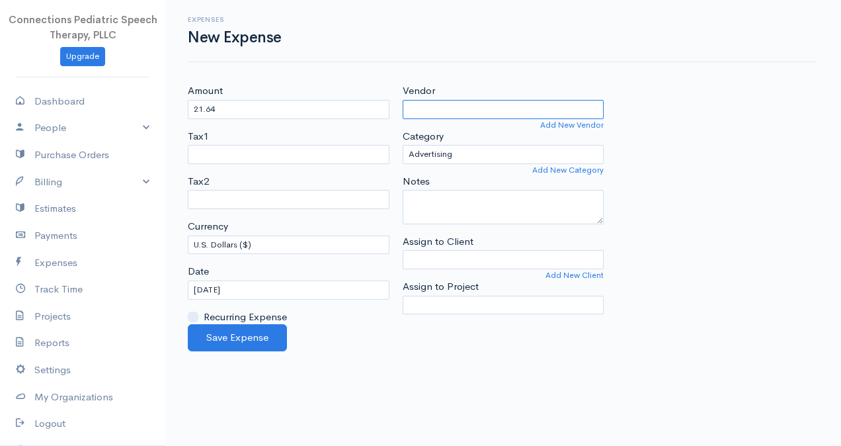
click at [524, 110] on input "Vendor" at bounding box center [504, 109] width 202 height 19
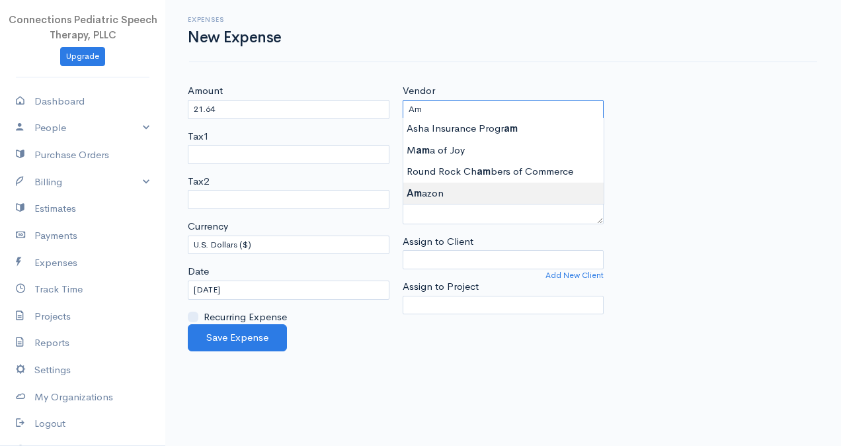
type input "Amazon"
click at [501, 185] on body "Connections Pediatric Speech Therapy, PLLC Upgrade Dashboard People Clients Ven…" at bounding box center [420, 223] width 841 height 446
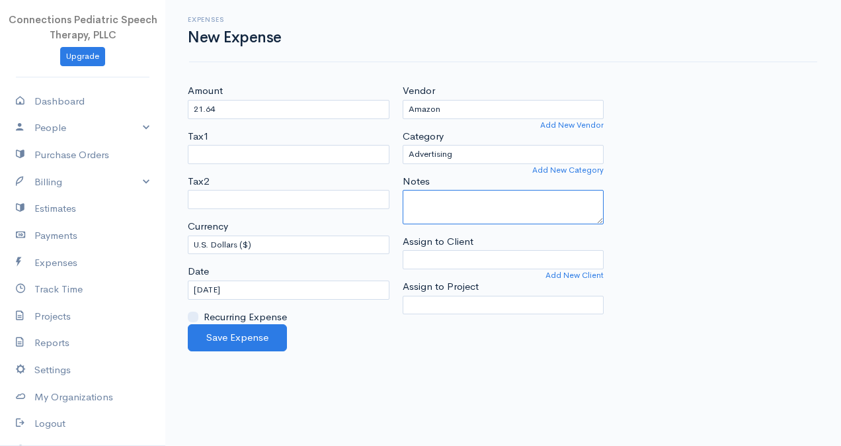
click at [486, 202] on textarea "Notes" at bounding box center [504, 207] width 202 height 34
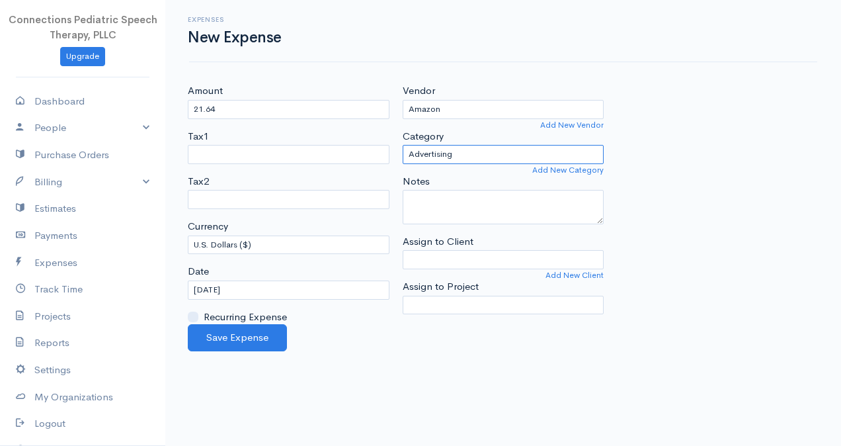
click at [470, 156] on select "Advertising Business Insurance Business Licenses and Permits Car & Truck Expens…" at bounding box center [504, 154] width 202 height 19
select select "Supplies"
click at [403, 145] on select "Advertising Business Insurance Business Licenses and Permits Car & Truck Expens…" at bounding box center [504, 154] width 202 height 19
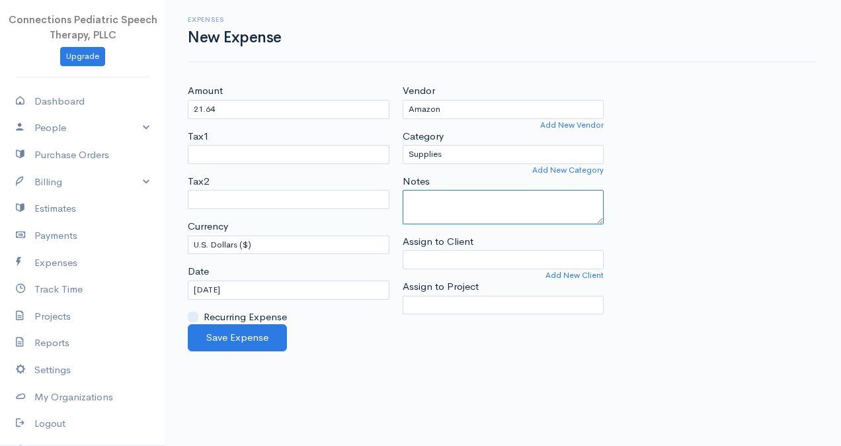
click at [428, 197] on textarea "Notes" at bounding box center [504, 207] width 202 height 34
type textarea "(2) therapy game"
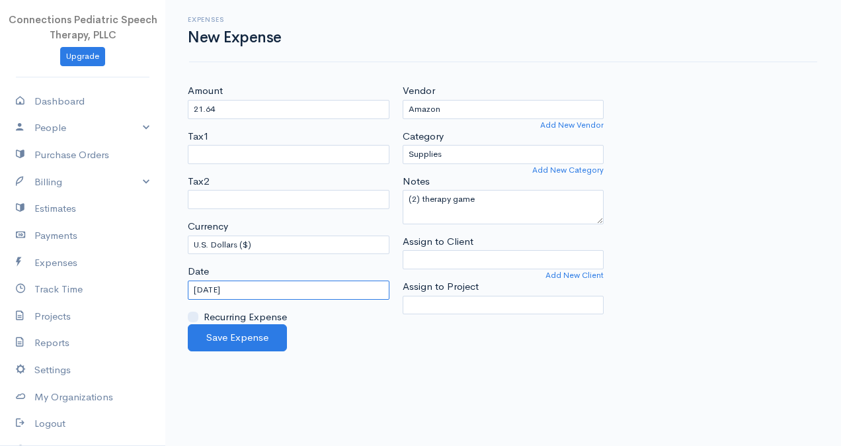
click at [197, 294] on input "08-21-2025" at bounding box center [289, 289] width 202 height 19
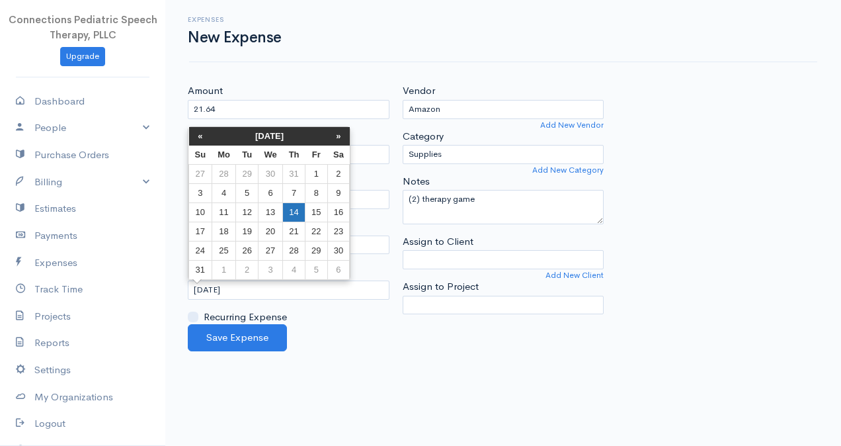
click at [292, 216] on td "14" at bounding box center [294, 211] width 22 height 19
type input "08-14-2025"
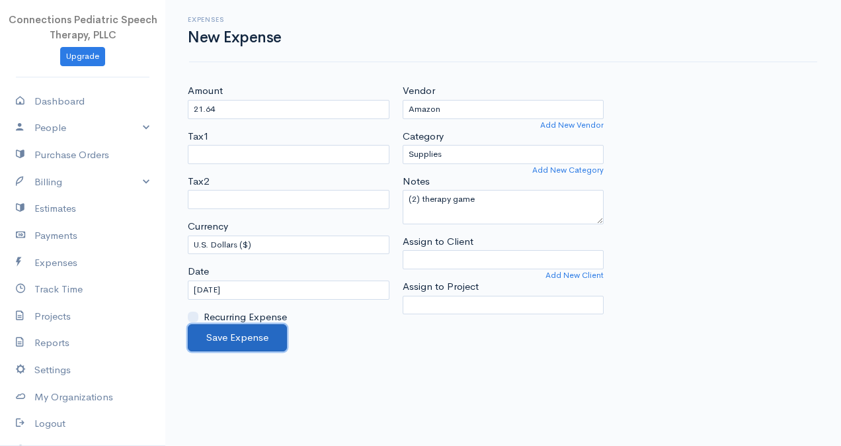
click at [271, 328] on button "Save Expense" at bounding box center [237, 337] width 99 height 27
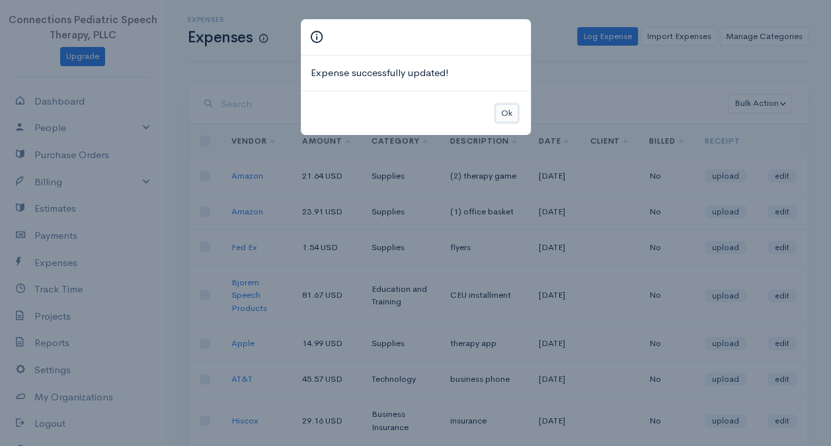
click at [502, 113] on button "Ok" at bounding box center [506, 113] width 23 height 19
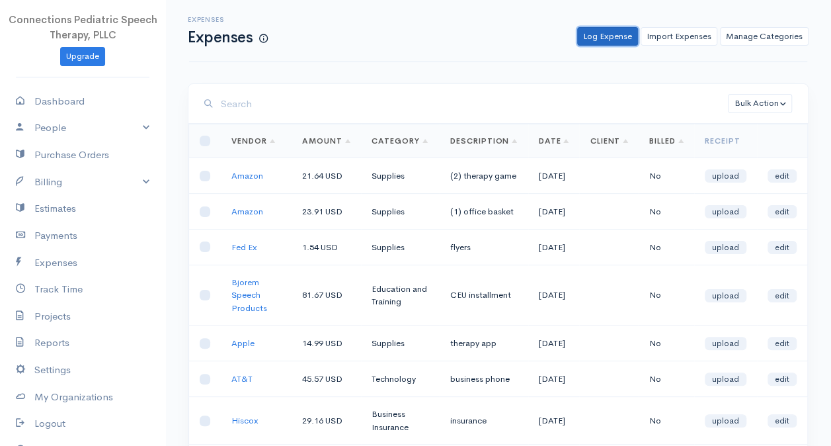
click at [611, 38] on link "Log Expense" at bounding box center [607, 36] width 61 height 19
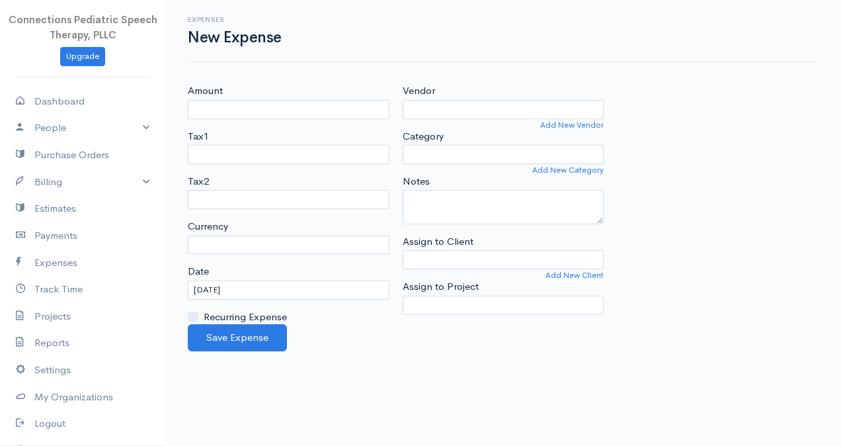
select select "USD"
click at [210, 109] on input "Amount" at bounding box center [289, 109] width 202 height 19
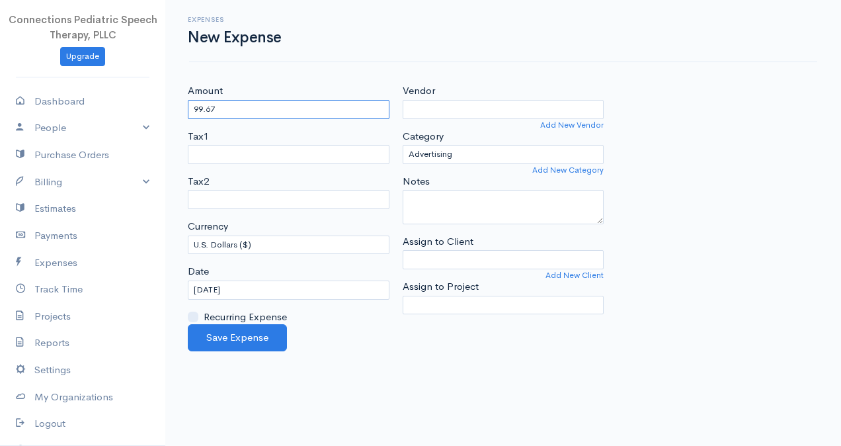
type input "99.67"
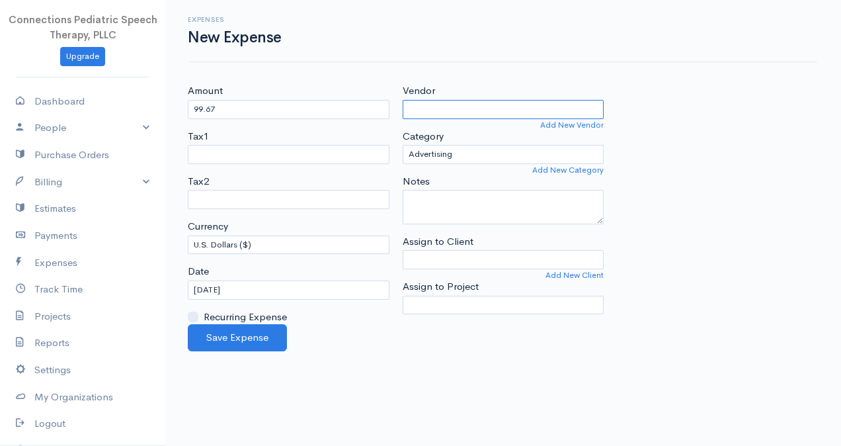
click at [424, 113] on input "Vendor" at bounding box center [504, 109] width 202 height 19
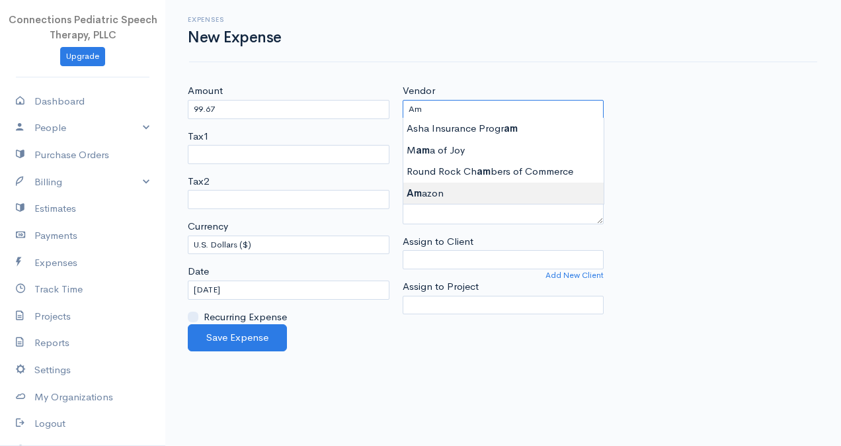
type input "Amazon"
click at [460, 185] on body "Connections Pediatric Speech Therapy, PLLC Upgrade Dashboard People Clients Ven…" at bounding box center [420, 223] width 841 height 446
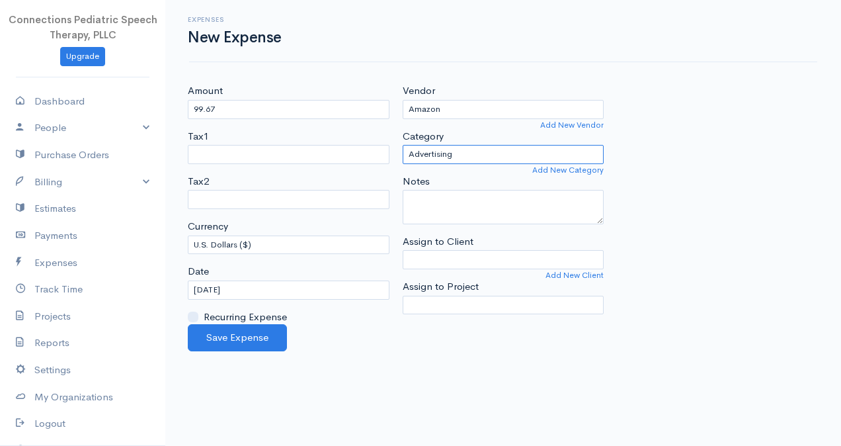
drag, startPoint x: 459, startPoint y: 145, endPoint x: 467, endPoint y: 159, distance: 15.1
click at [459, 145] on select "Advertising Business Insurance Business Licenses and Permits Car & Truck Expens…" at bounding box center [504, 154] width 202 height 19
select select "Supplies"
click at [403, 145] on select "Advertising Business Insurance Business Licenses and Permits Car & Truck Expens…" at bounding box center [504, 154] width 202 height 19
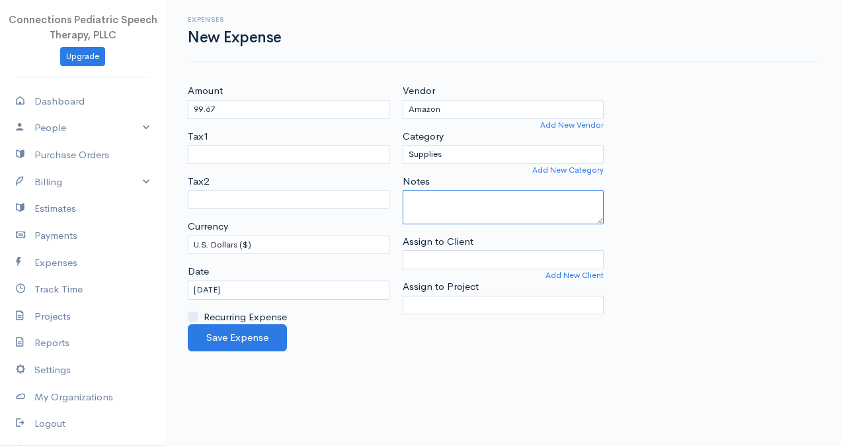
click at [434, 200] on textarea "Notes" at bounding box center [504, 207] width 202 height 34
type textarea "(3) office and therapy materials"
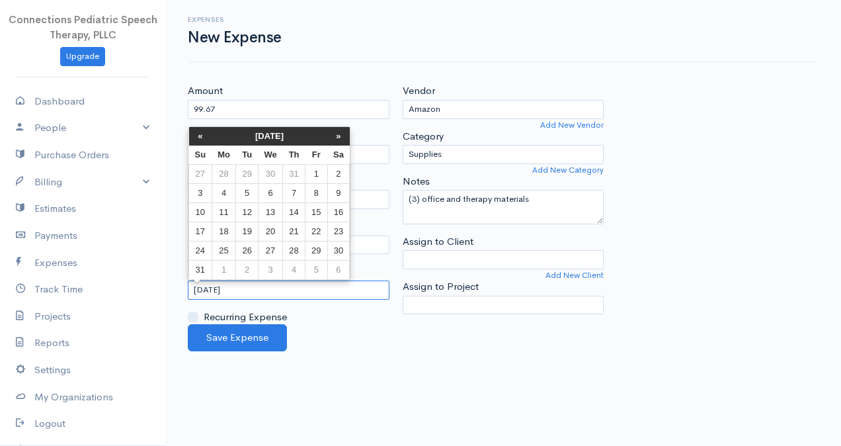
click at [246, 288] on input "08-21-2025" at bounding box center [289, 289] width 202 height 19
click at [292, 210] on td "14" at bounding box center [294, 211] width 22 height 19
type input "08-14-2025"
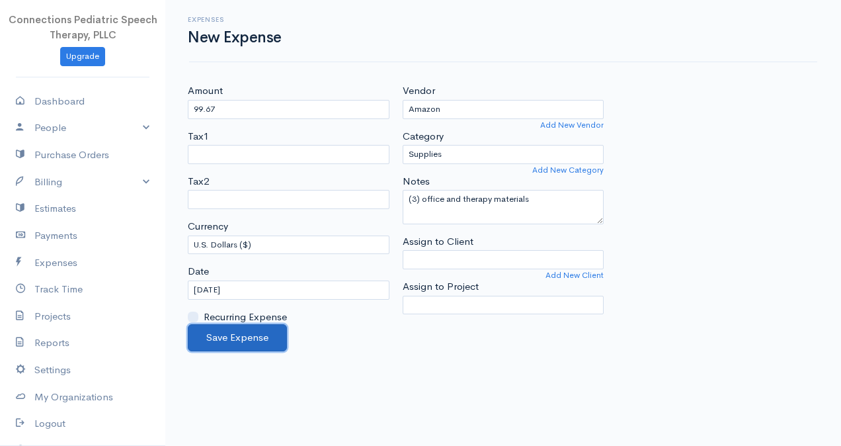
click at [252, 329] on button "Save Expense" at bounding box center [237, 337] width 99 height 27
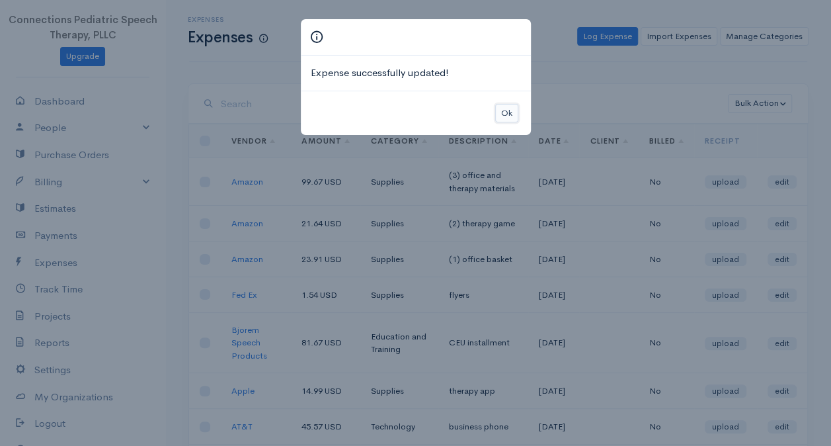
drag, startPoint x: 502, startPoint y: 110, endPoint x: 513, endPoint y: 108, distance: 10.8
click at [506, 113] on button "Ok" at bounding box center [506, 113] width 23 height 19
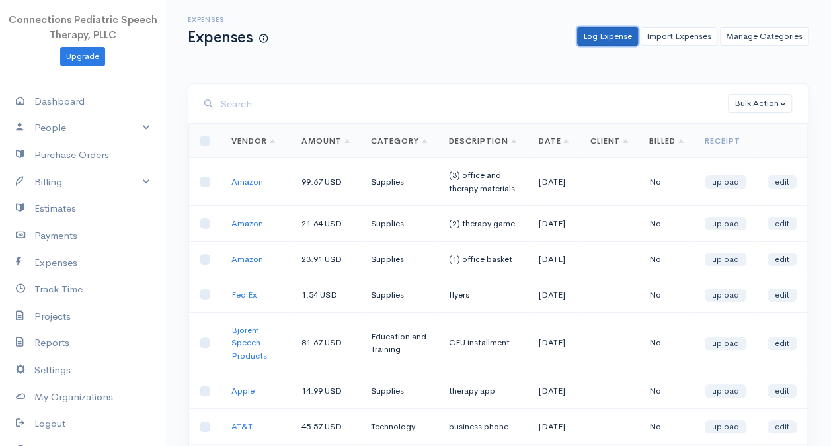
click at [596, 36] on link "Log Expense" at bounding box center [607, 36] width 61 height 19
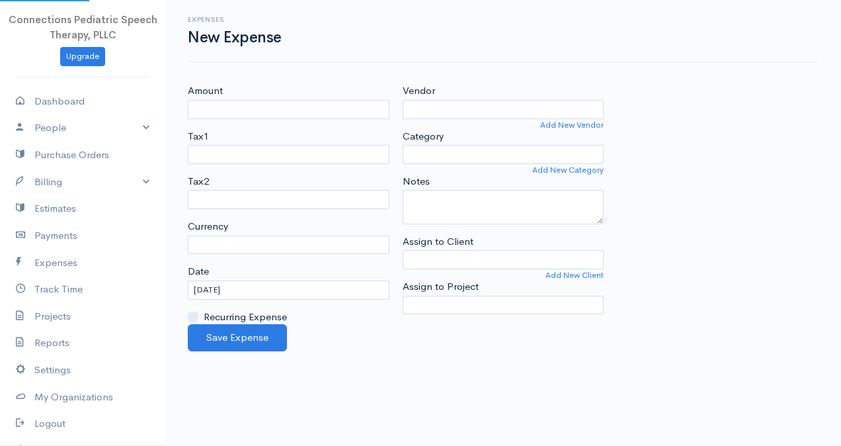
select select "USD"
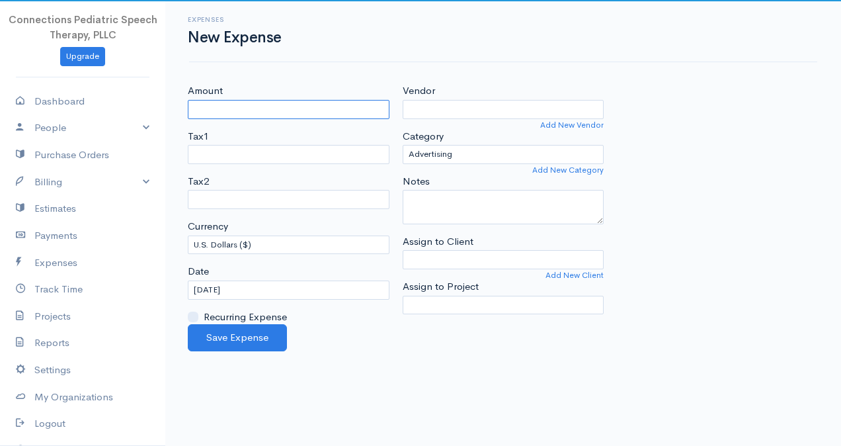
click at [241, 114] on input "Amount" at bounding box center [289, 109] width 202 height 19
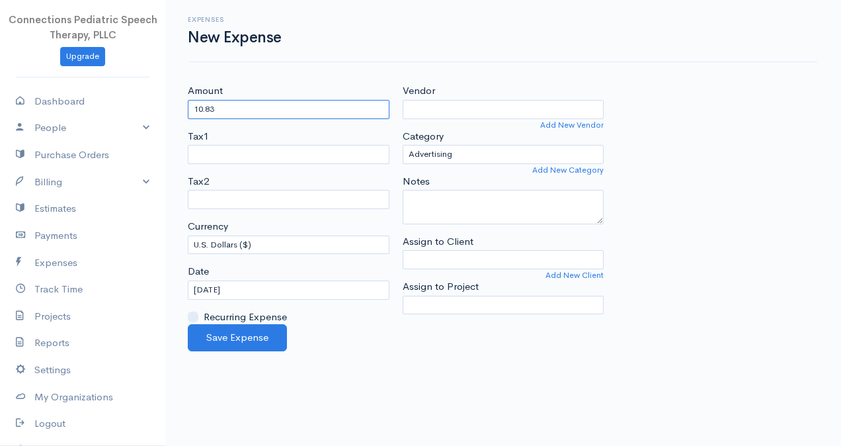
type input "10.83"
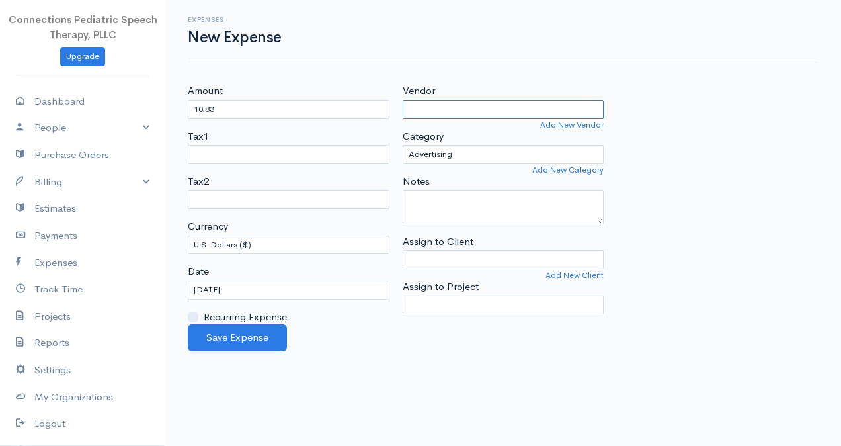
click at [438, 106] on input "Vendor" at bounding box center [504, 109] width 202 height 19
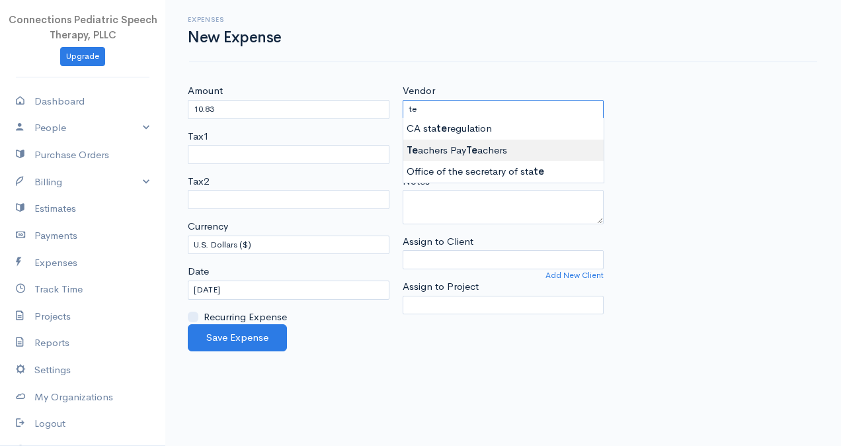
type input "Teachers Pay Teachers"
click at [475, 153] on body "Connections Pediatric Speech Therapy, PLLC Upgrade Dashboard People Clients Ven…" at bounding box center [420, 223] width 841 height 446
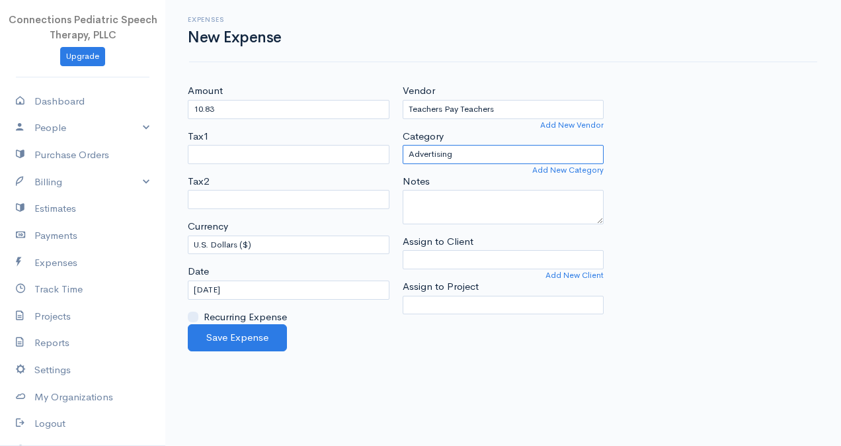
click at [468, 153] on select "Advertising Business Insurance Business Licenses and Permits Car & Truck Expens…" at bounding box center [504, 154] width 202 height 19
select select "Supplies"
click at [403, 145] on select "Advertising Business Insurance Business Licenses and Permits Car & Truck Expens…" at bounding box center [504, 154] width 202 height 19
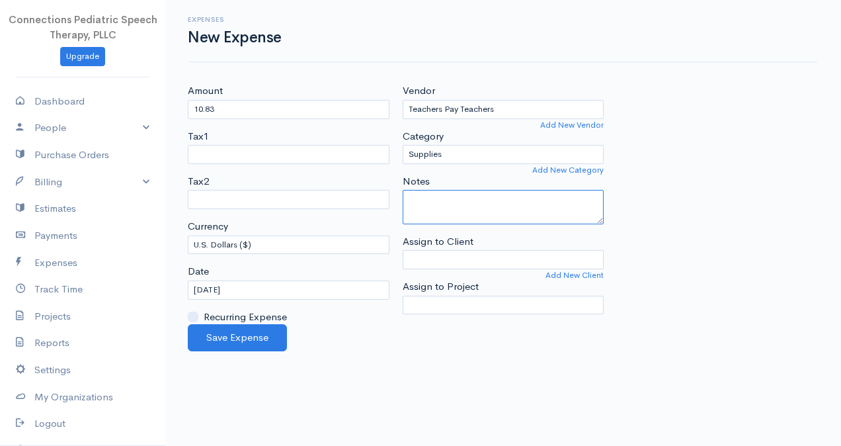
click at [442, 199] on textarea "Notes" at bounding box center [504, 207] width 202 height 34
type textarea "Therapy handouts"
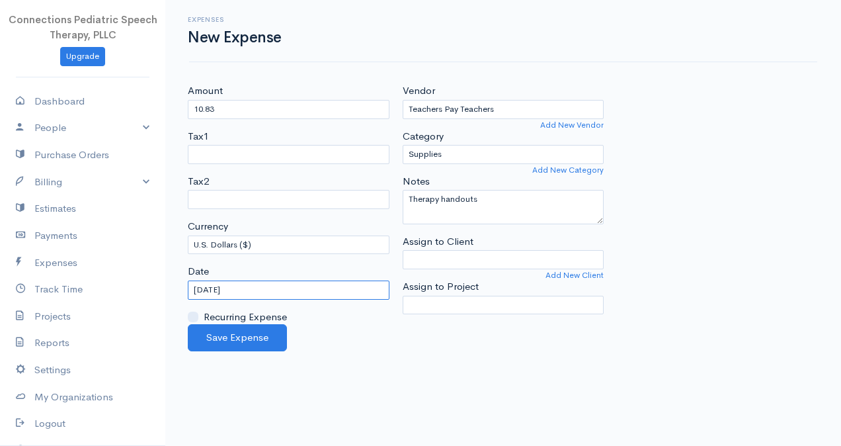
click at [204, 292] on input "08-21-2025" at bounding box center [289, 289] width 202 height 19
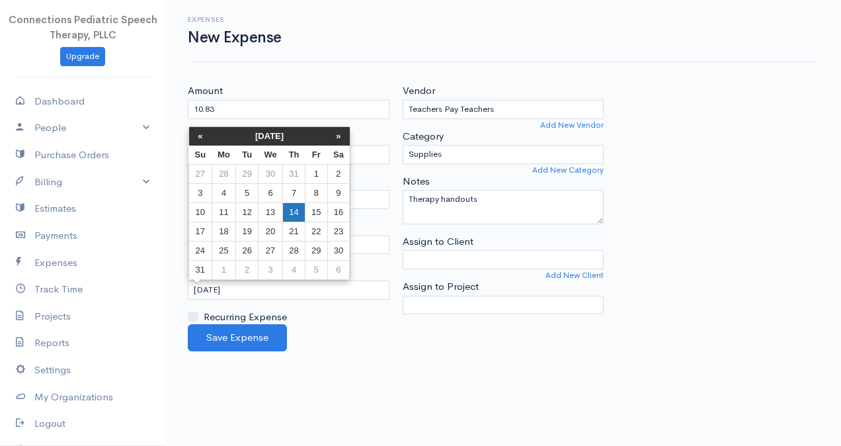
click at [294, 210] on td "14" at bounding box center [294, 211] width 22 height 19
type input "08-14-2025"
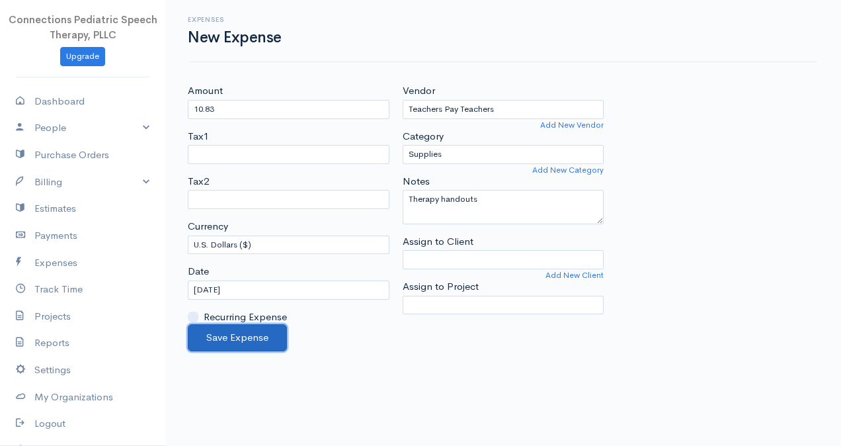
click at [276, 335] on button "Save Expense" at bounding box center [237, 337] width 99 height 27
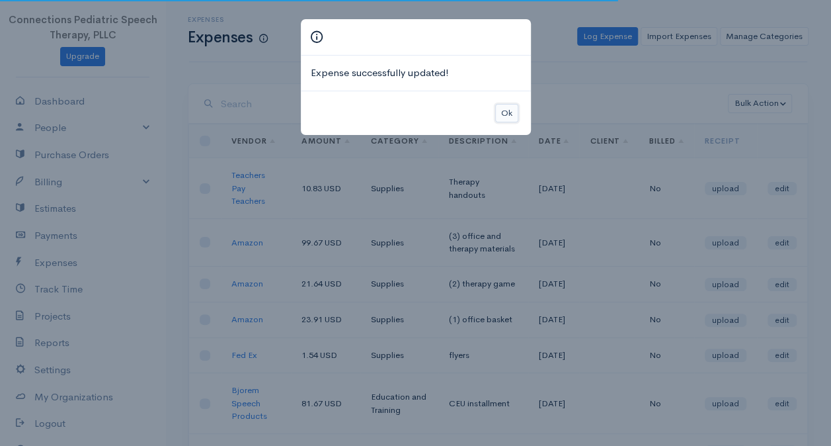
click at [505, 112] on button "Ok" at bounding box center [506, 113] width 23 height 19
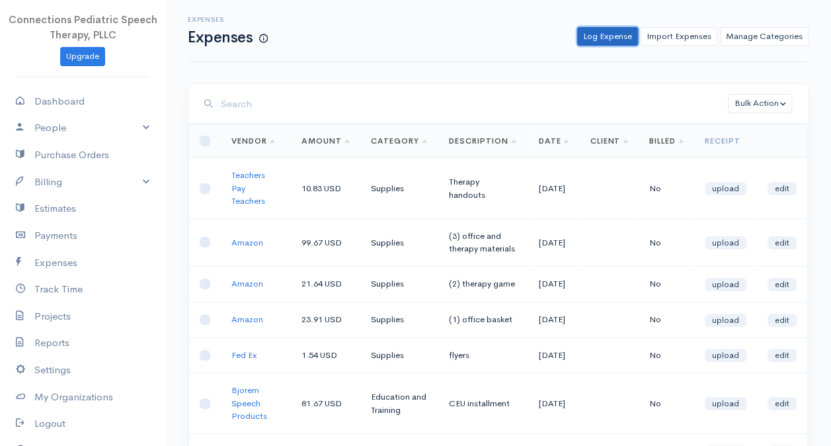
drag, startPoint x: 599, startPoint y: 44, endPoint x: 590, endPoint y: 50, distance: 11.0
click at [599, 44] on link "Log Expense" at bounding box center [607, 36] width 61 height 19
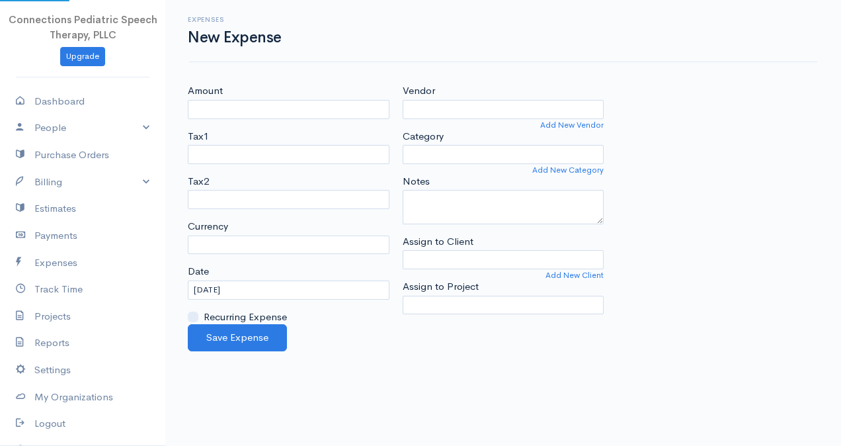
select select "USD"
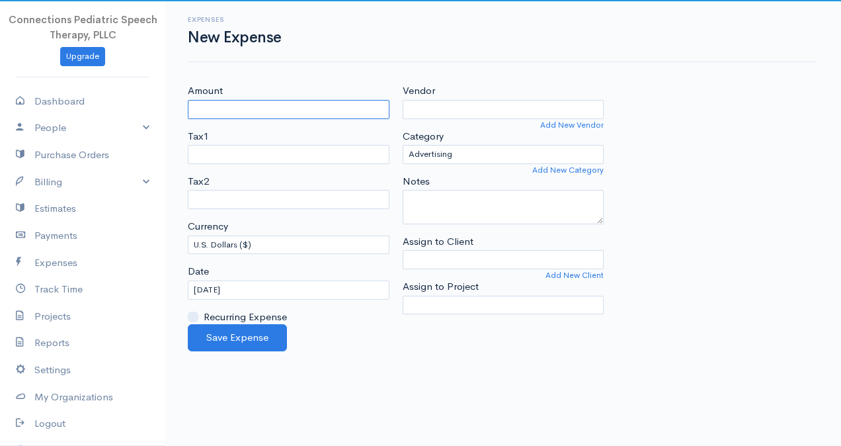
click at [217, 108] on input "Amount" at bounding box center [289, 109] width 202 height 19
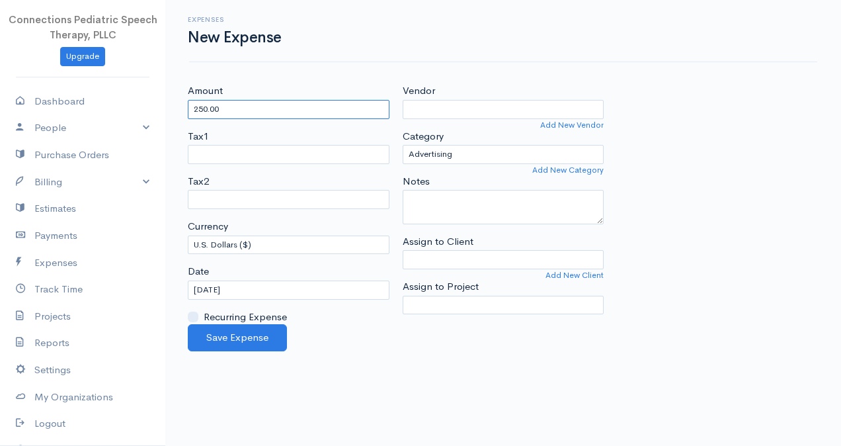
type input "250.00"
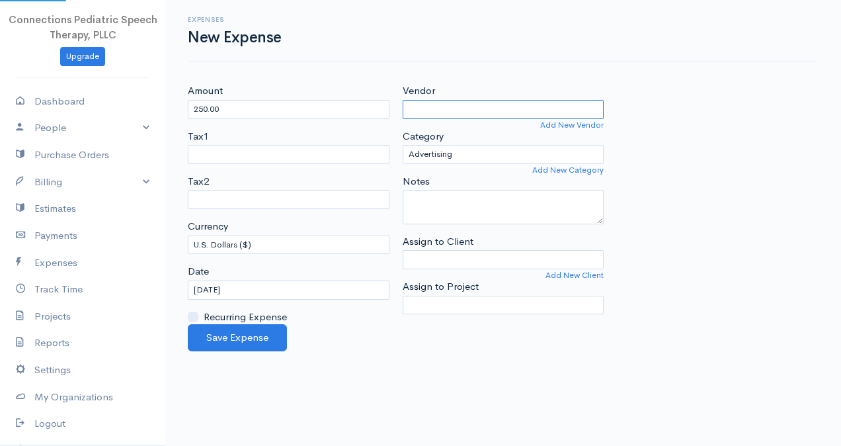
click at [446, 112] on input "Vendor" at bounding box center [504, 109] width 202 height 19
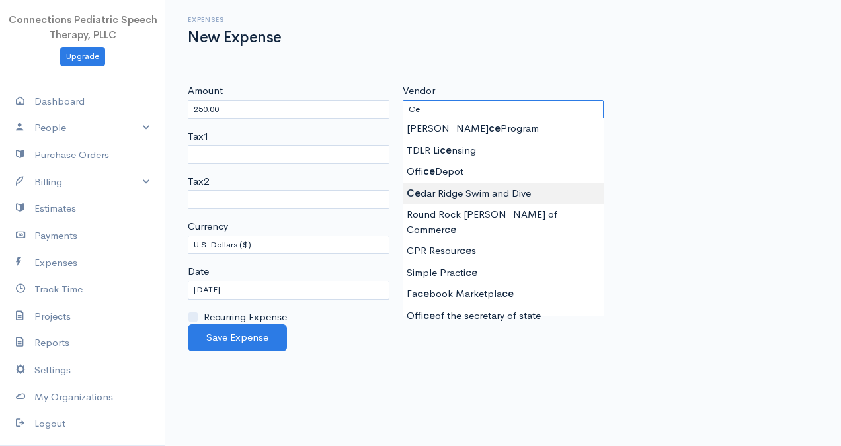
type input "Cedar Ridge Swim and Dive"
click at [491, 191] on body "Connections Pediatric Speech Therapy, PLLC Upgrade Dashboard People Clients Ven…" at bounding box center [420, 223] width 841 height 446
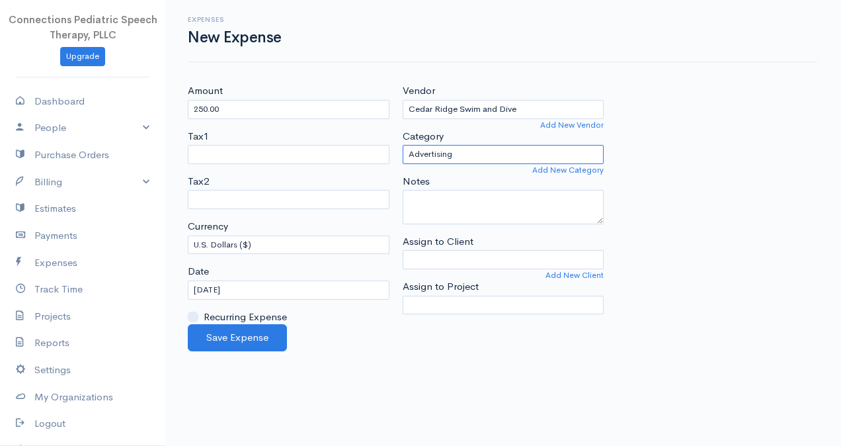
click at [456, 155] on select "Advertising Business Insurance Business Licenses and Permits Car & Truck Expens…" at bounding box center [504, 154] width 202 height 19
select select "Other Expenses"
click at [403, 145] on select "Advertising Business Insurance Business Licenses and Permits Car & Truck Expens…" at bounding box center [504, 154] width 202 height 19
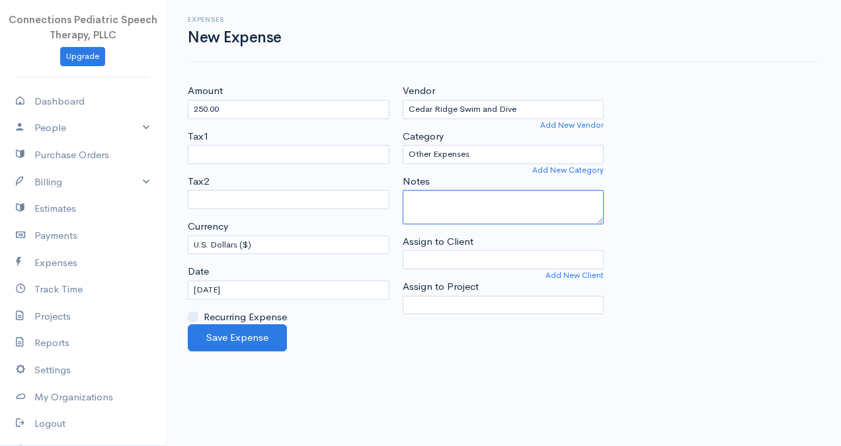
click at [428, 197] on textarea "Notes" at bounding box center [504, 207] width 202 height 34
type textarea "Donation"
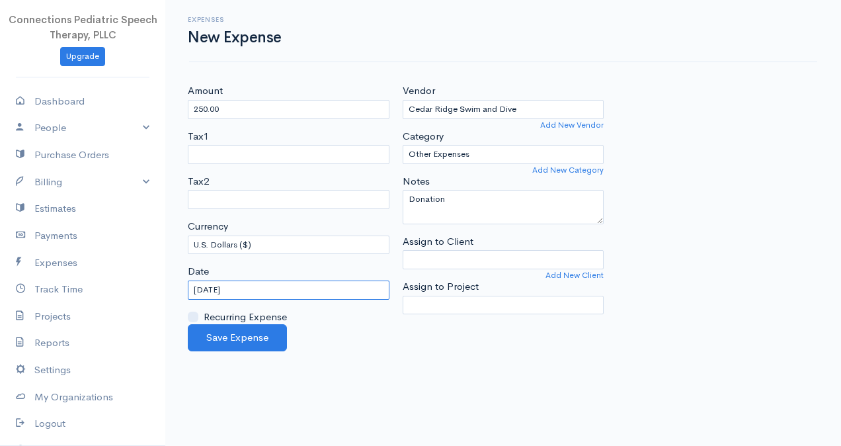
click at [198, 282] on body "Connections Pediatric Speech Therapy, PLLC Upgrade Dashboard People Clients Ven…" at bounding box center [420, 223] width 841 height 446
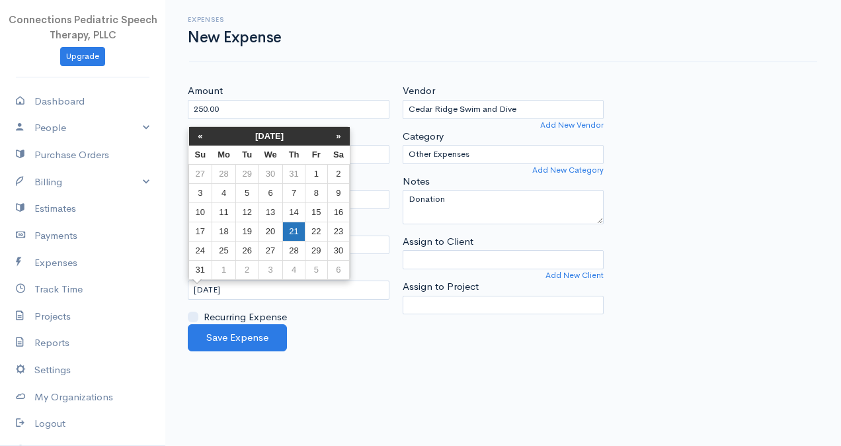
click at [289, 234] on td "21" at bounding box center [294, 230] width 22 height 19
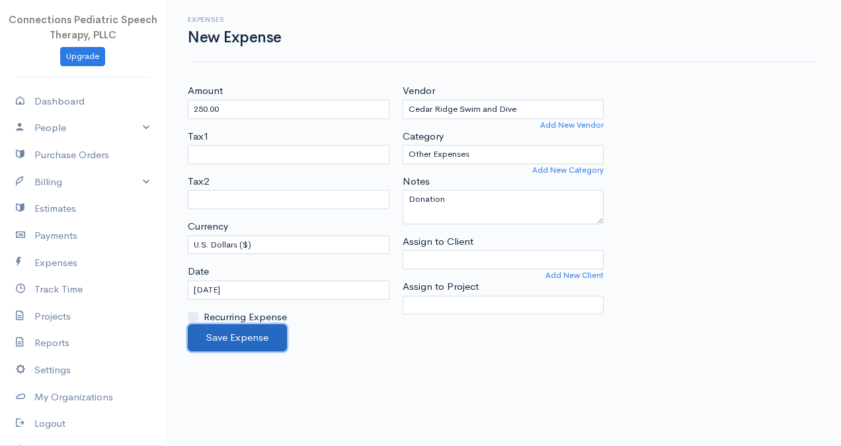
click at [264, 340] on button "Save Expense" at bounding box center [237, 337] width 99 height 27
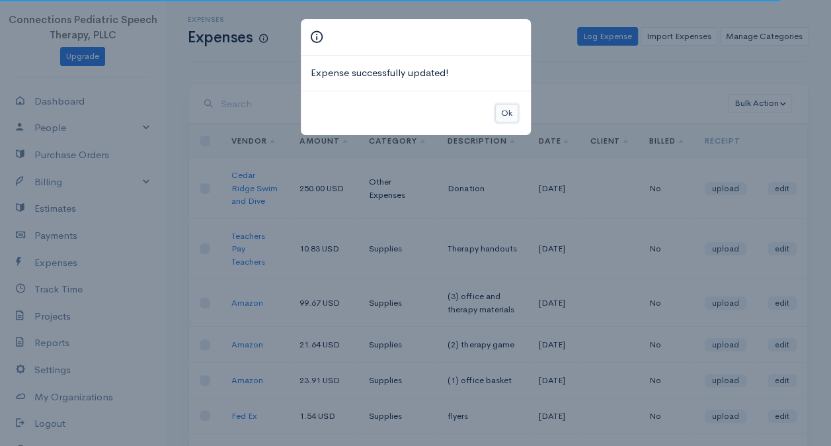
click at [509, 115] on button "Ok" at bounding box center [506, 113] width 23 height 19
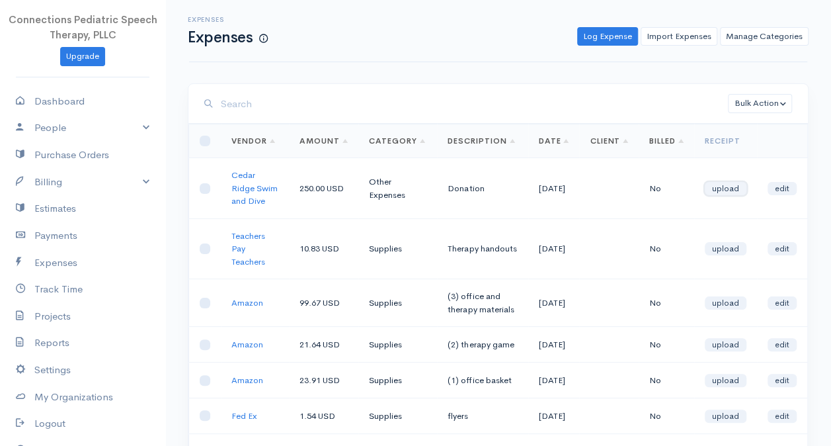
click at [729, 188] on link "upload" at bounding box center [726, 188] width 42 height 13
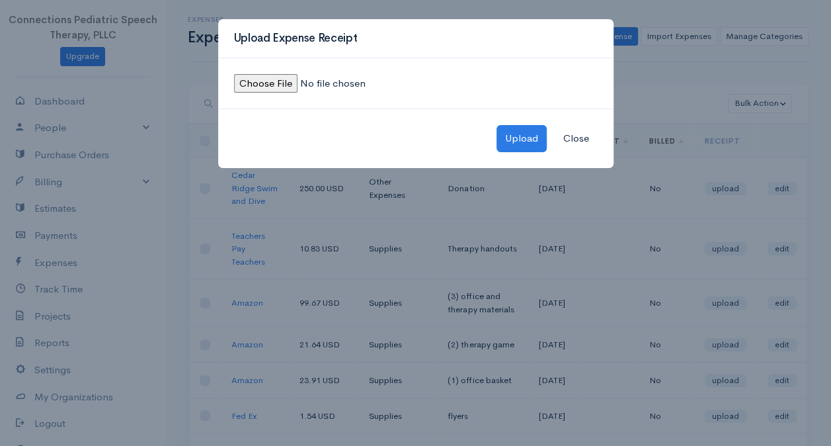
click at [254, 83] on input "file" at bounding box center [324, 83] width 180 height 19
click at [587, 140] on button "Close" at bounding box center [576, 138] width 43 height 27
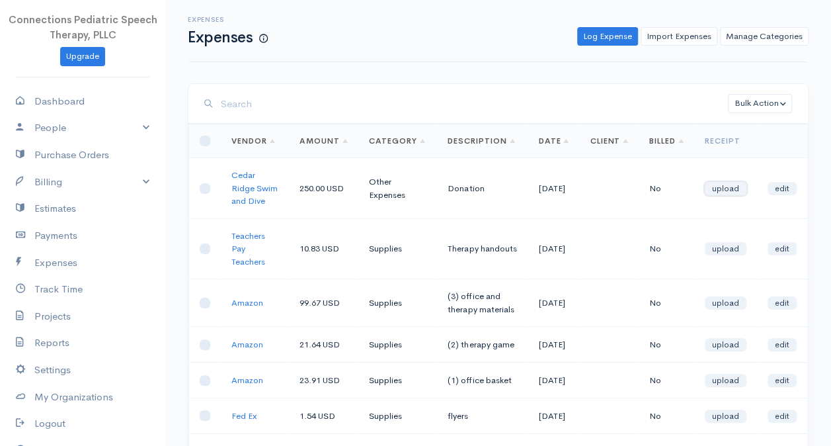
click at [734, 184] on link "upload" at bounding box center [726, 188] width 42 height 13
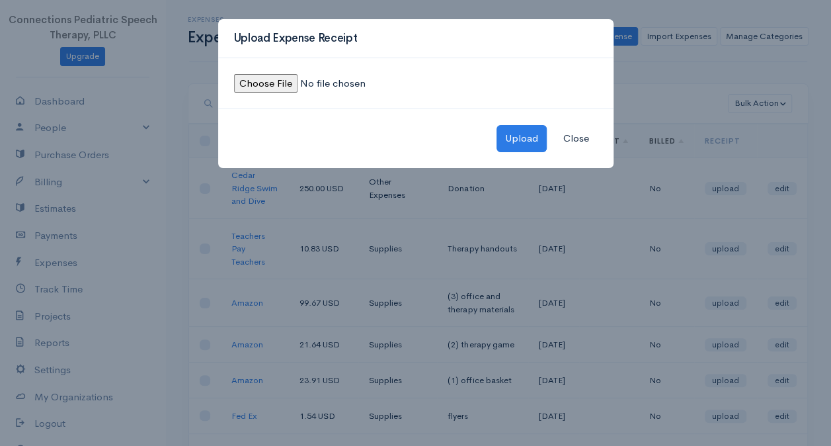
click at [271, 83] on input "file" at bounding box center [324, 83] width 180 height 19
type input "C:\fakepath\Cedar Ridge donation receipt-August.jpeg"
click at [521, 138] on button "Upload" at bounding box center [521, 138] width 50 height 27
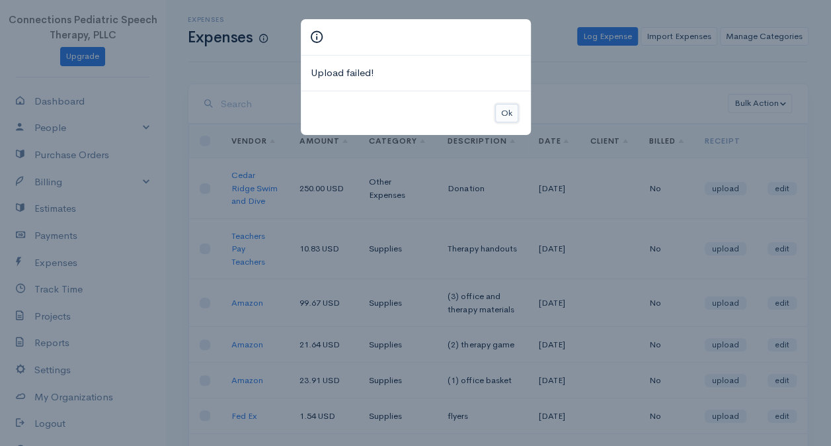
click at [504, 114] on button "Ok" at bounding box center [506, 113] width 23 height 19
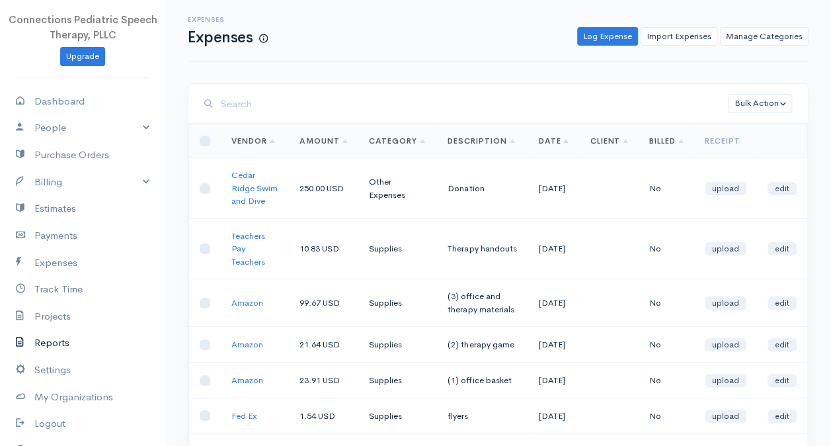
click at [69, 342] on link "Reports" at bounding box center [82, 342] width 165 height 27
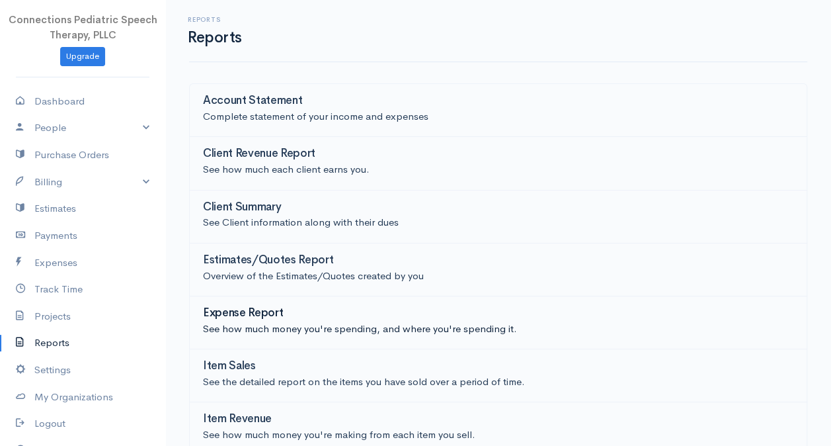
click at [258, 317] on h3 "Expense Report" at bounding box center [243, 313] width 80 height 13
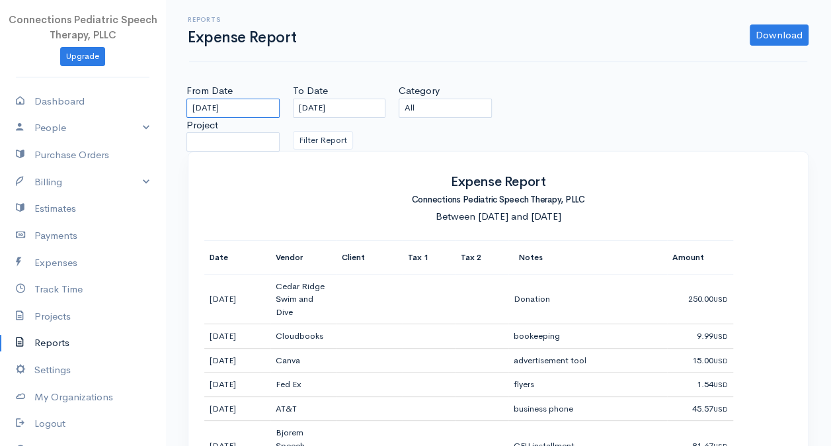
click at [212, 102] on input "07-22-2025" at bounding box center [232, 107] width 93 height 19
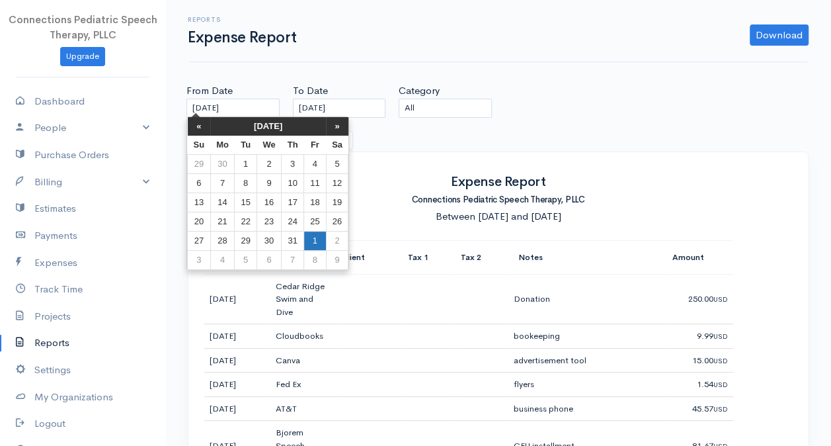
click at [311, 241] on td "1" at bounding box center [315, 240] width 22 height 19
type input "08-01-2025"
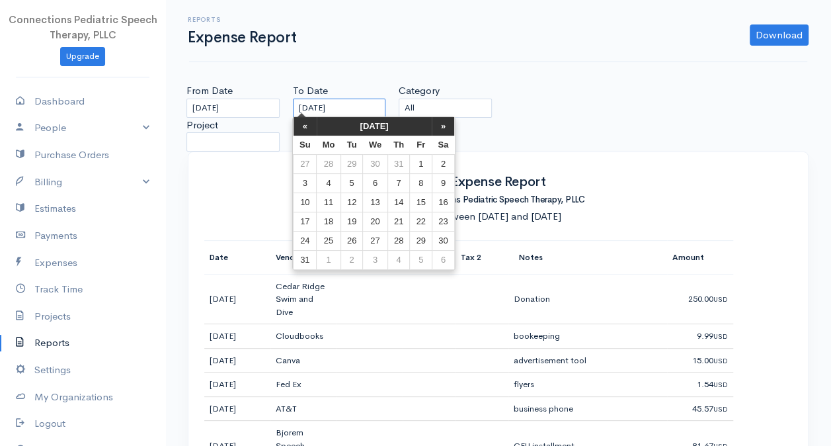
click at [305, 114] on input "08-21-2025" at bounding box center [339, 107] width 93 height 19
click at [435, 240] on td "30" at bounding box center [443, 240] width 22 height 19
type input "08-30-2025"
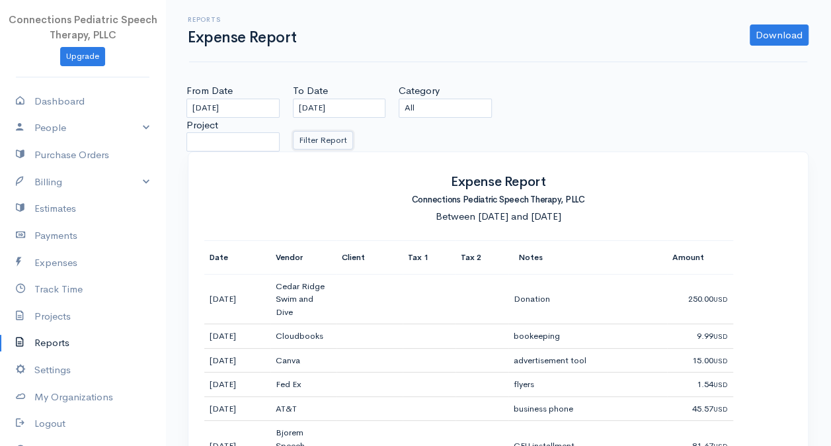
click at [317, 143] on button "Filter Report" at bounding box center [323, 140] width 60 height 19
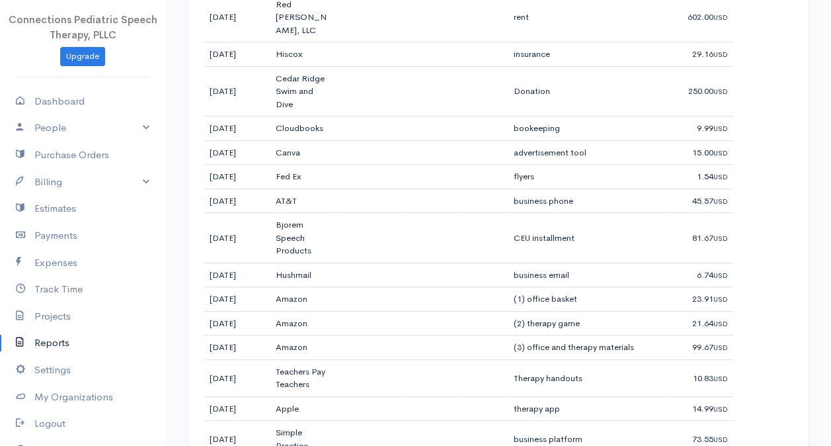
scroll to position [358, 0]
